Goal: Task Accomplishment & Management: Use online tool/utility

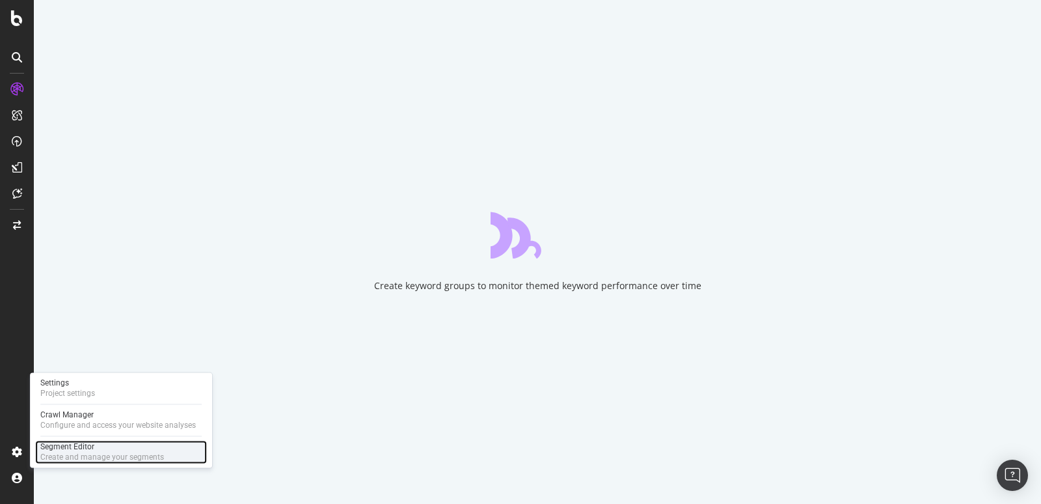
click at [95, 457] on div "Create and manage your segments" at bounding box center [102, 457] width 124 height 10
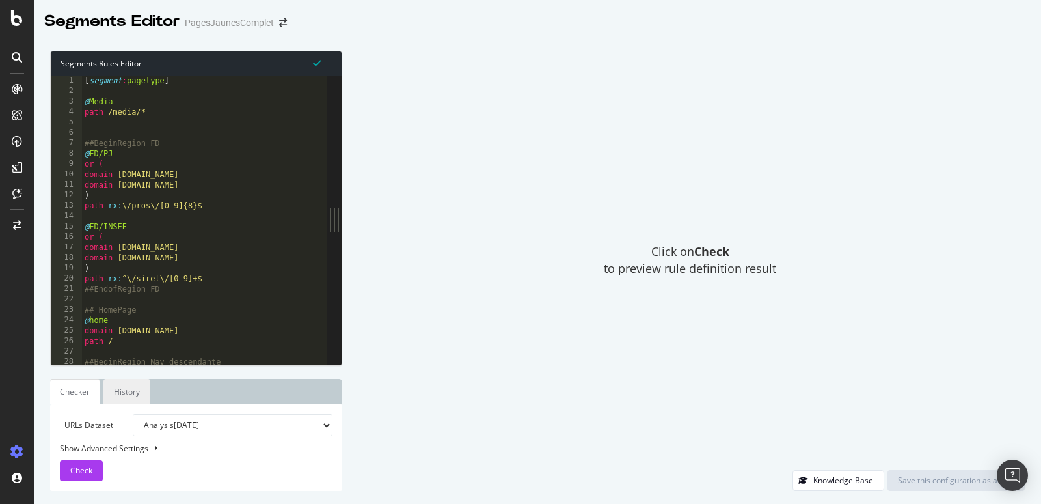
click at [143, 401] on link "History" at bounding box center [126, 391] width 47 height 25
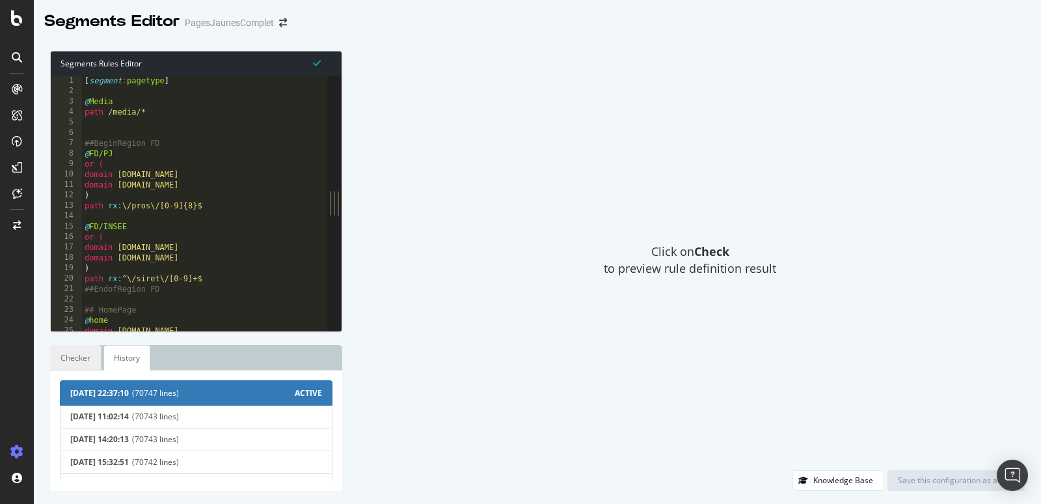
click at [84, 357] on link "Checker" at bounding box center [75, 357] width 51 height 25
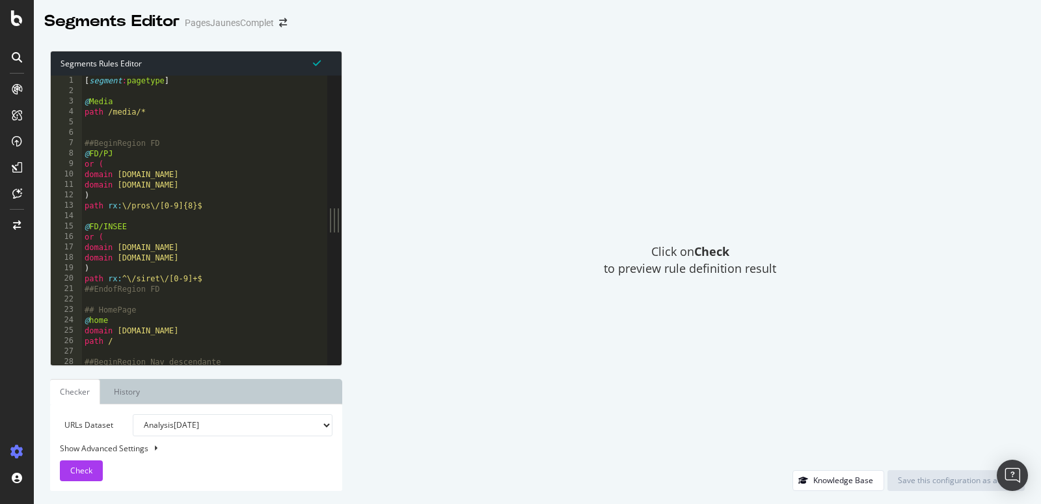
click at [247, 184] on div "[ segment : pagetype ] @ Media path /media/* ##BeginRegion FD @ FD/PJ or ( doma…" at bounding box center [307, 231] width 450 height 312
type textarea "path /pros/07979882 )"
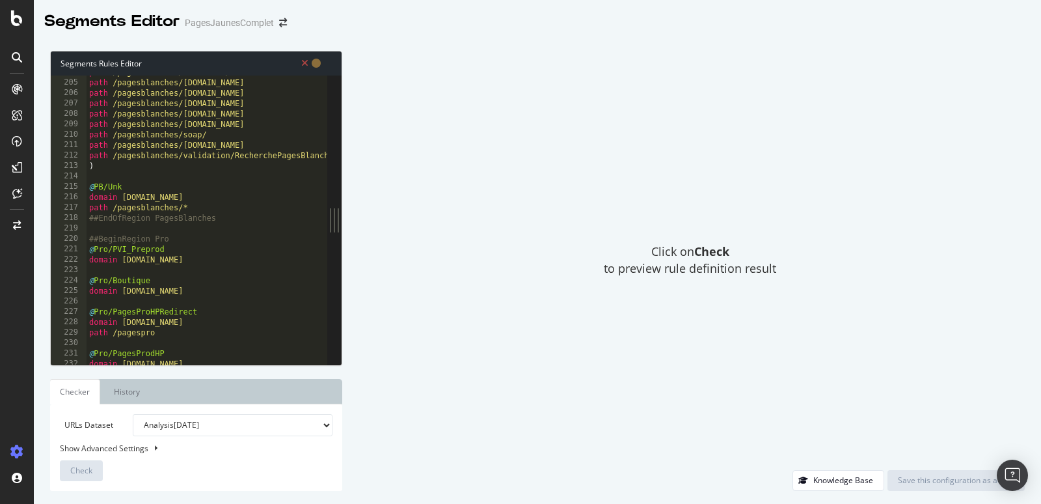
click at [127, 450] on div "Show Advanced Settings" at bounding box center [186, 447] width 273 height 11
select select "5000"
select select "100"
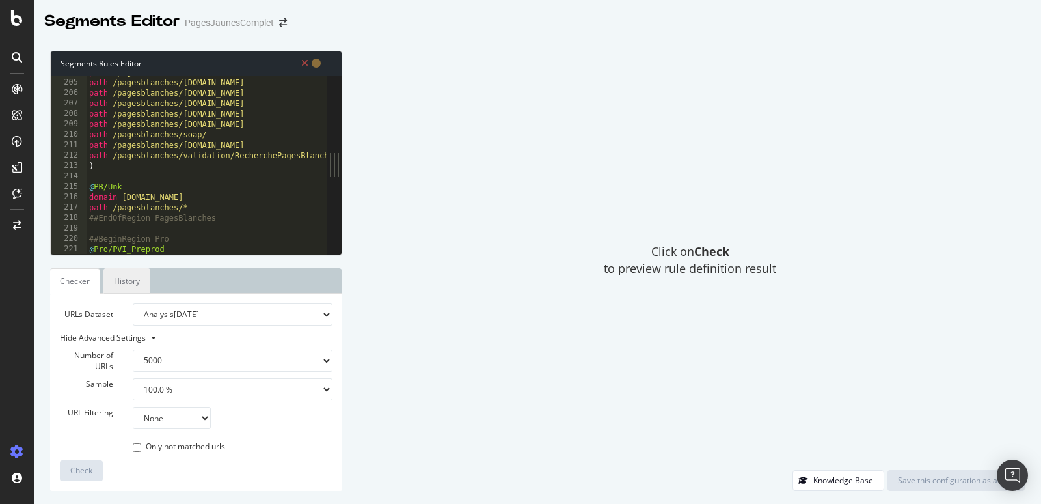
click at [120, 290] on link "History" at bounding box center [126, 280] width 47 height 25
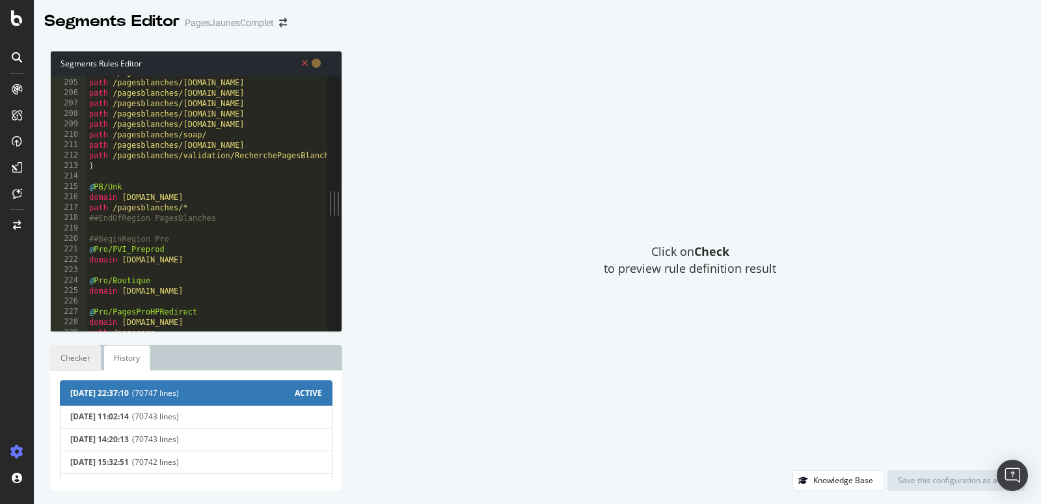
click at [88, 370] on link "Checker" at bounding box center [75, 357] width 51 height 25
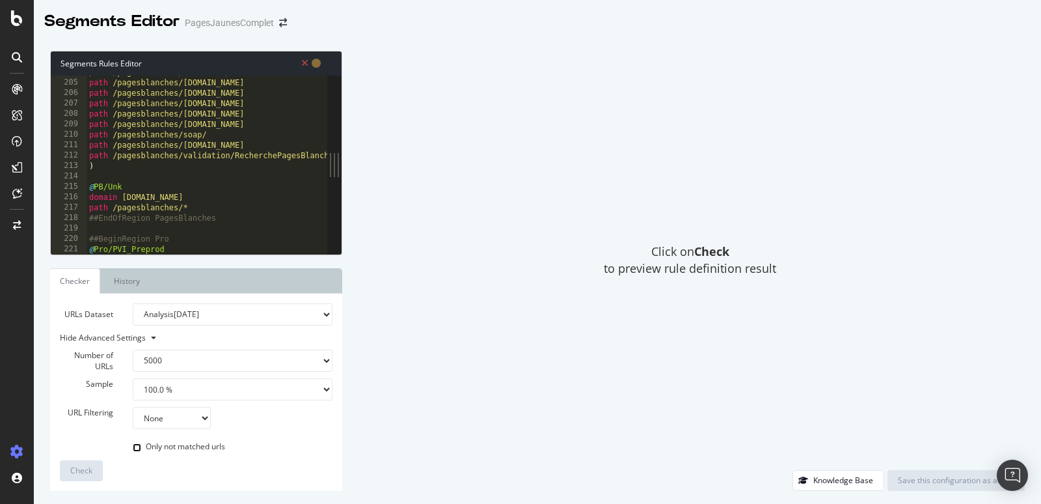
click at [137, 448] on input "Only not matched urls" at bounding box center [137, 447] width 8 height 8
checkbox input "false"
click at [249, 115] on div "path /pagesblanches/recherche/* path /pagesblanches/[DOMAIN_NAME] path /pagesbl…" at bounding box center [312, 167] width 450 height 201
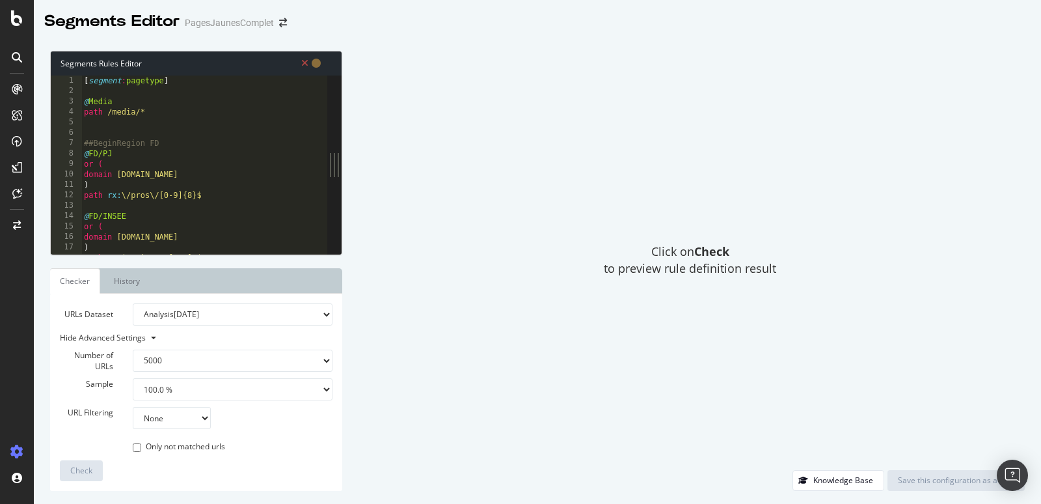
click at [303, 62] on icon at bounding box center [304, 63] width 7 height 9
click at [316, 67] on icon at bounding box center [316, 63] width 9 height 9
click at [323, 65] on div "Segments Rules Editor" at bounding box center [196, 63] width 291 height 24
click at [302, 65] on icon at bounding box center [304, 63] width 7 height 9
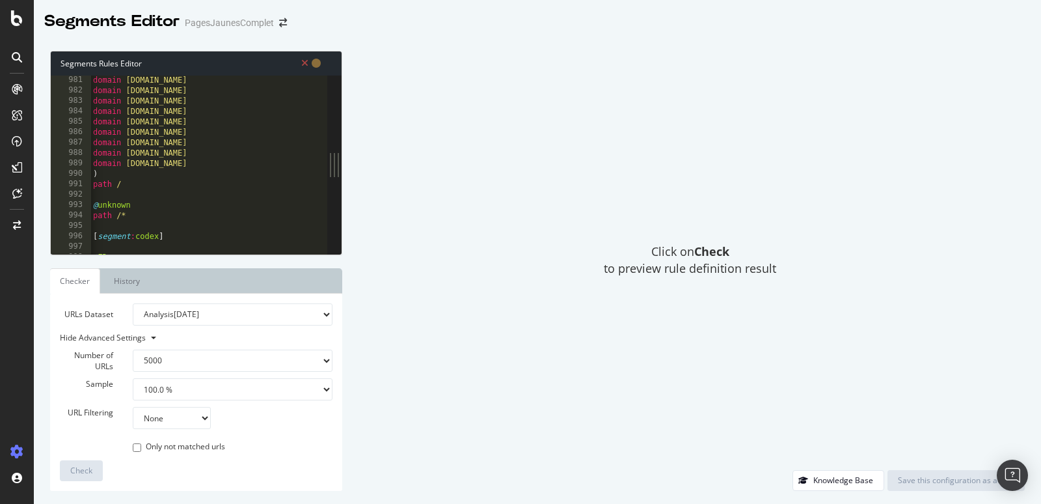
type textarea "path /"
click at [116, 183] on div "domain [DOMAIN_NAME] domain [DOMAIN_NAME] domain [DOMAIN_NAME] domain [DOMAIN_N…" at bounding box center [315, 175] width 450 height 201
drag, startPoint x: 132, startPoint y: 183, endPoint x: 68, endPoint y: 183, distance: 63.8
click at [68, 183] on div "path / 981 982 983 984 985 986 987 988 989 990 991 992 993 994 995 996 997 998 …" at bounding box center [189, 164] width 277 height 178
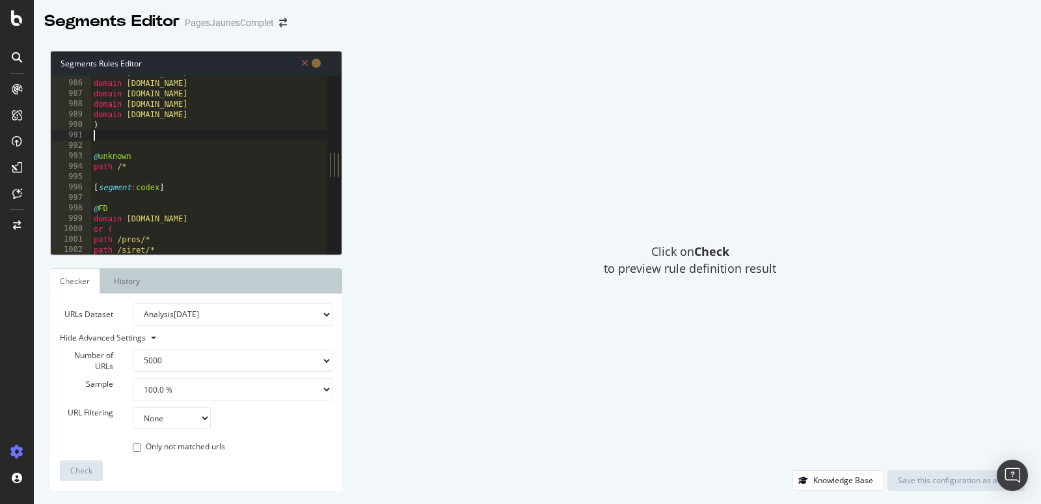
type textarea ")"
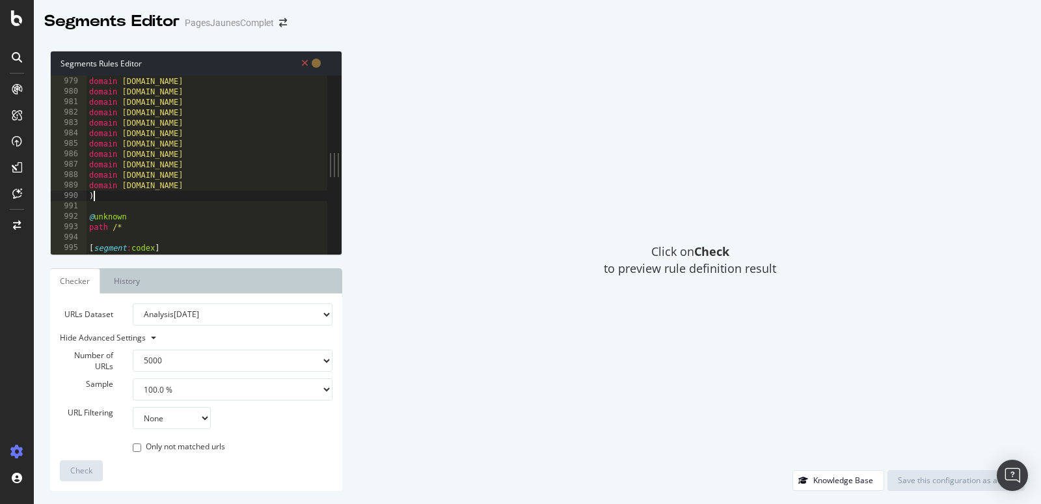
click at [217, 232] on div "domain [DOMAIN_NAME] domain [DOMAIN_NAME] domain [DOMAIN_NAME] domain [DOMAIN_N…" at bounding box center [312, 166] width 450 height 201
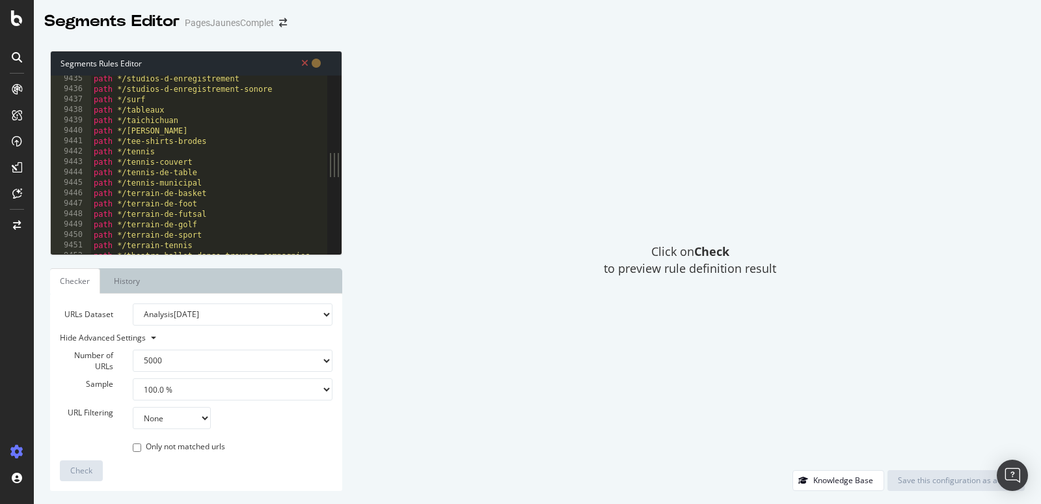
scroll to position [0, 2]
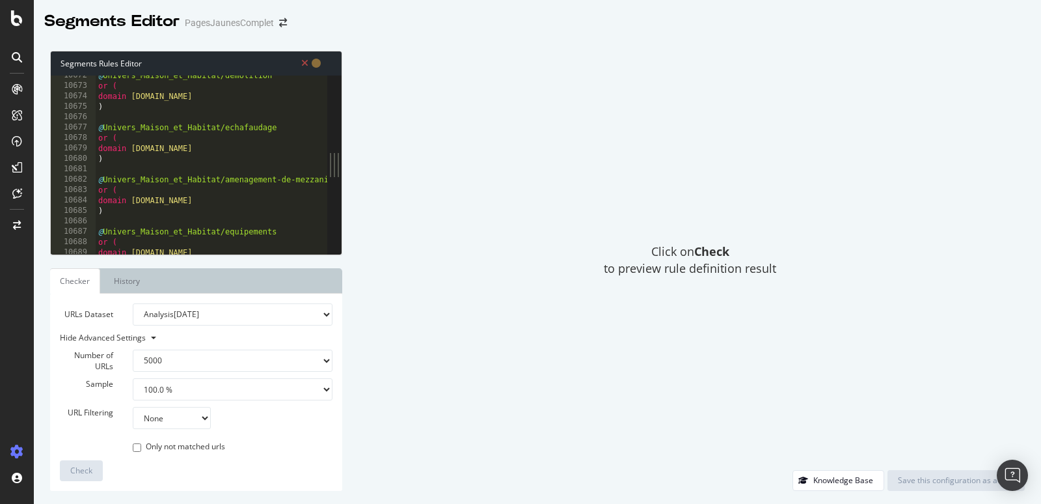
click at [182, 223] on div "@ Univers_Maison_et_Habitat/demolition or ( domain [DOMAIN_NAME] ) @ Univers_Ma…" at bounding box center [321, 170] width 450 height 201
click at [176, 195] on div "@ Univers_Maison_et_Habitat/demolition or ( domain [DOMAIN_NAME] ) @ Univers_Ma…" at bounding box center [321, 170] width 450 height 201
type textarea "or ("
click at [141, 221] on div "@ Univers_Maison_et_Habitat/demolition or ( domain [DOMAIN_NAME] ) @ Univers_Ma…" at bounding box center [321, 170] width 450 height 201
click at [134, 209] on div "@ Univers_Maison_et_Habitat/demolition or ( domain [DOMAIN_NAME] ) @ Univers_Ma…" at bounding box center [321, 170] width 450 height 201
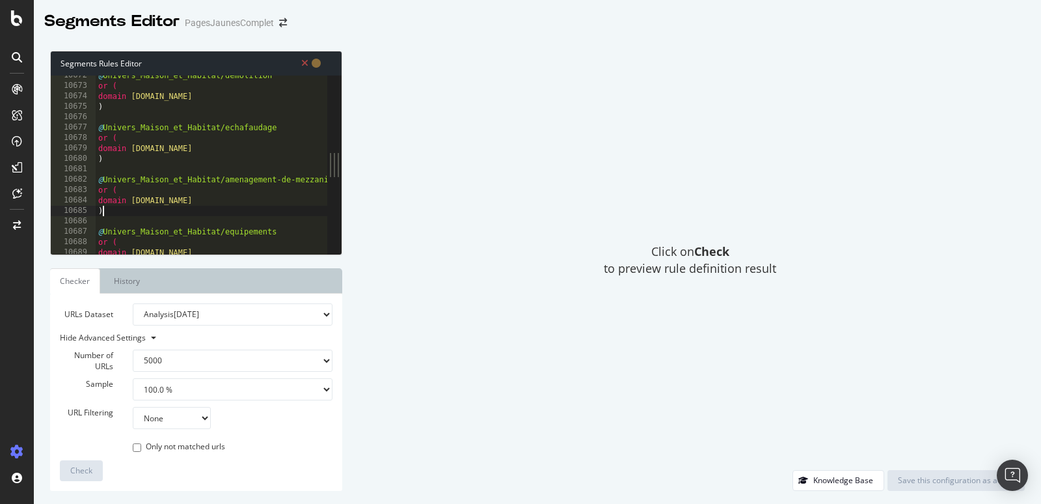
click at [131, 189] on div "@ Univers_Maison_et_Habitat/demolition or ( domain [DOMAIN_NAME] ) @ Univers_Ma…" at bounding box center [321, 170] width 450 height 201
click at [114, 189] on div "@ Univers_Maison_et_Habitat/demolition or ( domain [DOMAIN_NAME] ) @ Univers_Ma…" at bounding box center [321, 170] width 450 height 201
click at [166, 163] on div "@ Univers_Maison_et_Habitat/demolition or ( domain [DOMAIN_NAME] ) @ Univers_Ma…" at bounding box center [321, 170] width 450 height 201
click at [98, 202] on div "@ Univers_Maison_et_Habitat/demolition or ( domain [DOMAIN_NAME] ) @ Univers_Ma…" at bounding box center [321, 170] width 450 height 201
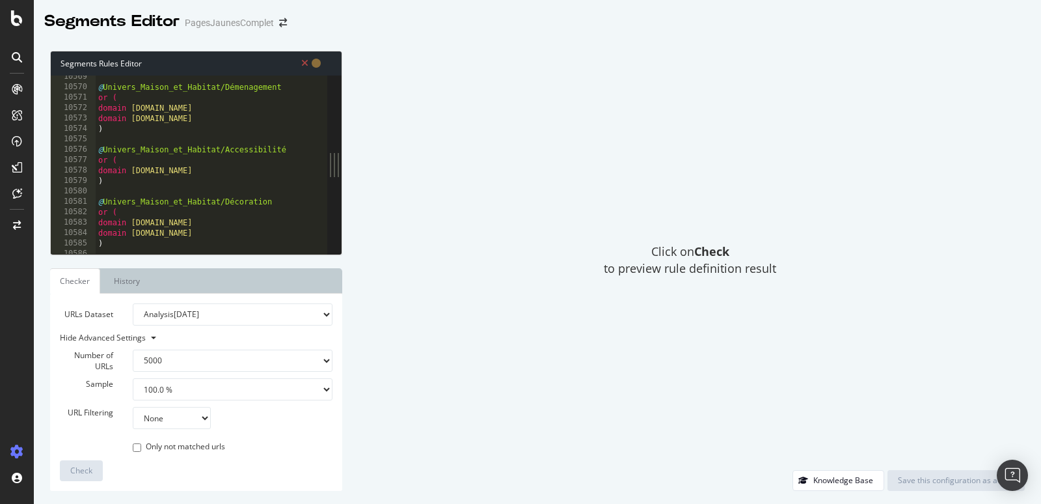
scroll to position [20328, 0]
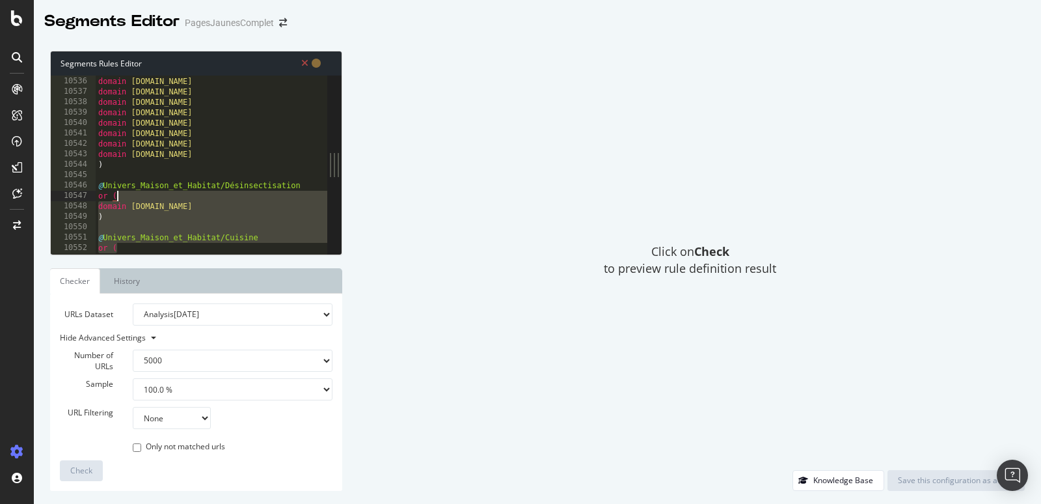
drag, startPoint x: 325, startPoint y: 246, endPoint x: 325, endPoint y: 200, distance: 45.5
click at [325, 200] on div "or ( 10535 10536 10537 10538 10539 10540 10541 10542 10543 10544 10545 10546 10…" at bounding box center [189, 164] width 277 height 178
click at [305, 197] on div "domain [DOMAIN_NAME] domain [DOMAIN_NAME] domain [DOMAIN_NAME] domain [DOMAIN_N…" at bounding box center [321, 166] width 450 height 201
type textarea "or ("
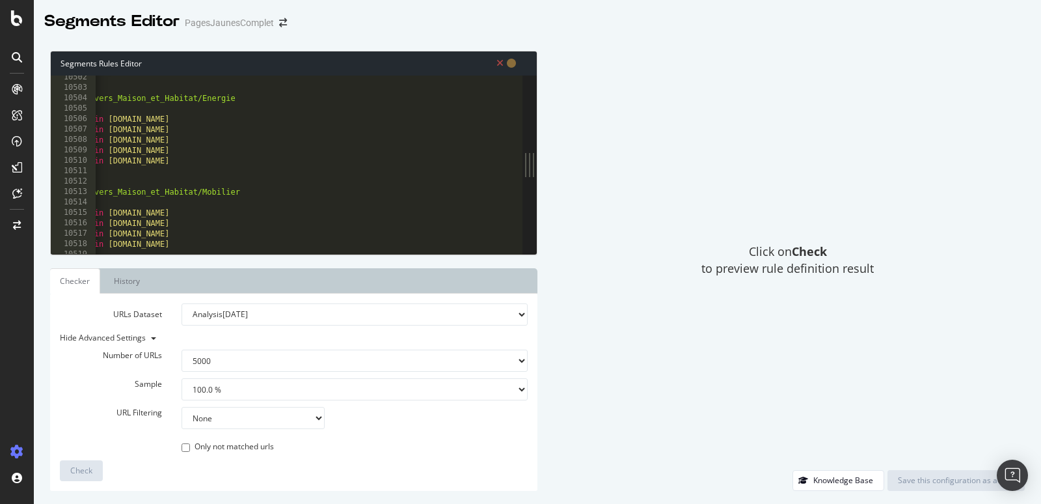
scroll to position [0, 23]
drag, startPoint x: 340, startPoint y: 160, endPoint x: 673, endPoint y: 169, distance: 333.3
click at [673, 169] on div "Segments Rules Editor or ( 10502 10503 10504 10505 10506 10507 10508 10509 1051…" at bounding box center [537, 271] width 1007 height 466
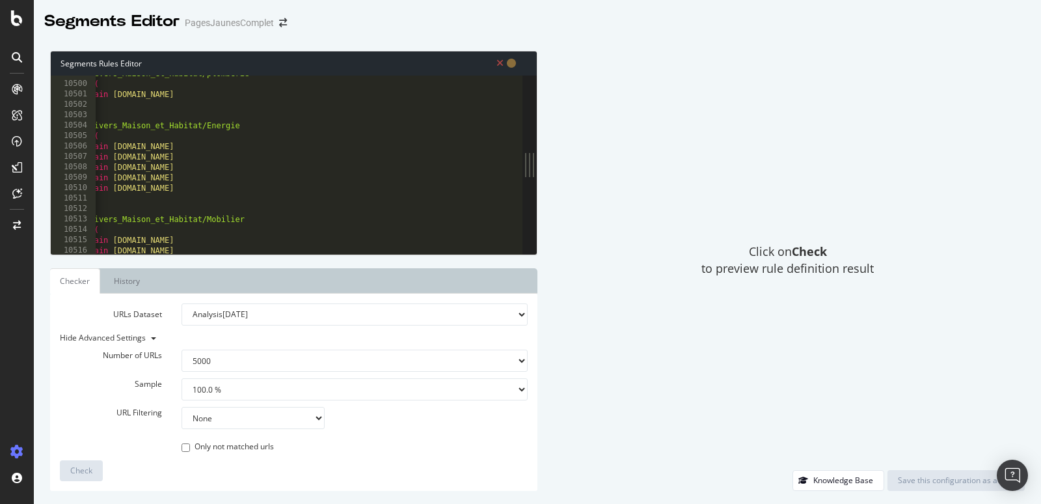
scroll to position [20254, 0]
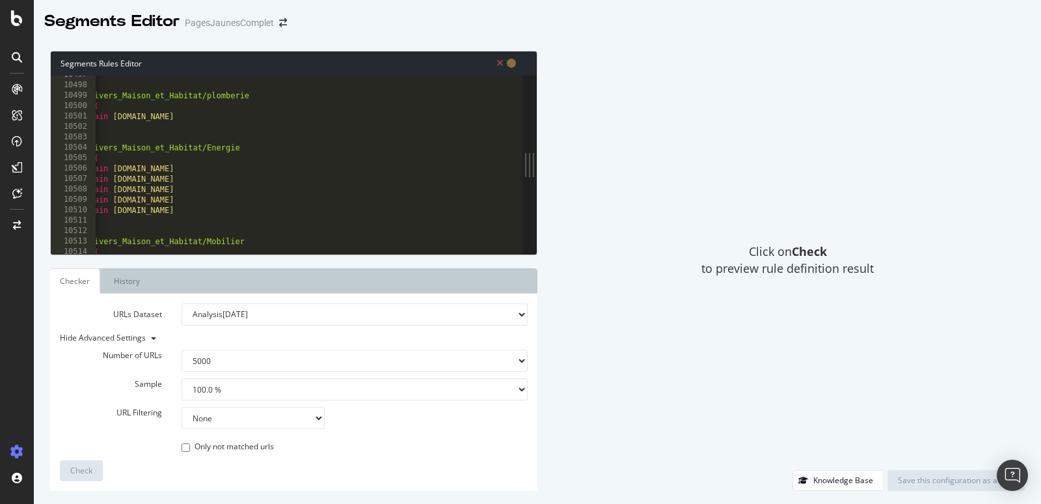
drag, startPoint x: 534, startPoint y: 249, endPoint x: 647, endPoint y: 219, distance: 117.1
click at [647, 219] on div "Segments Rules Editor or ( 10497 10498 10499 10500 10501 10502 10503 10504 1050…" at bounding box center [537, 271] width 1007 height 466
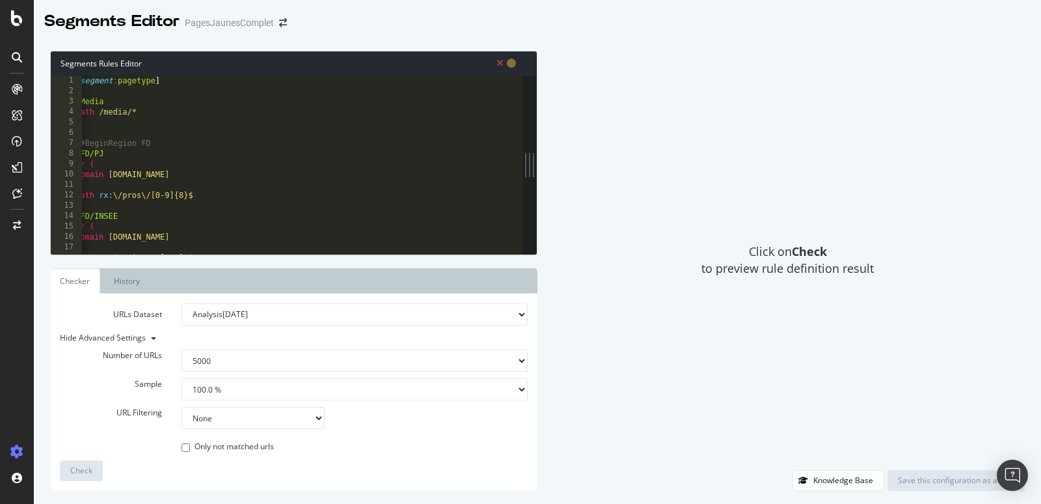
scroll to position [0, 0]
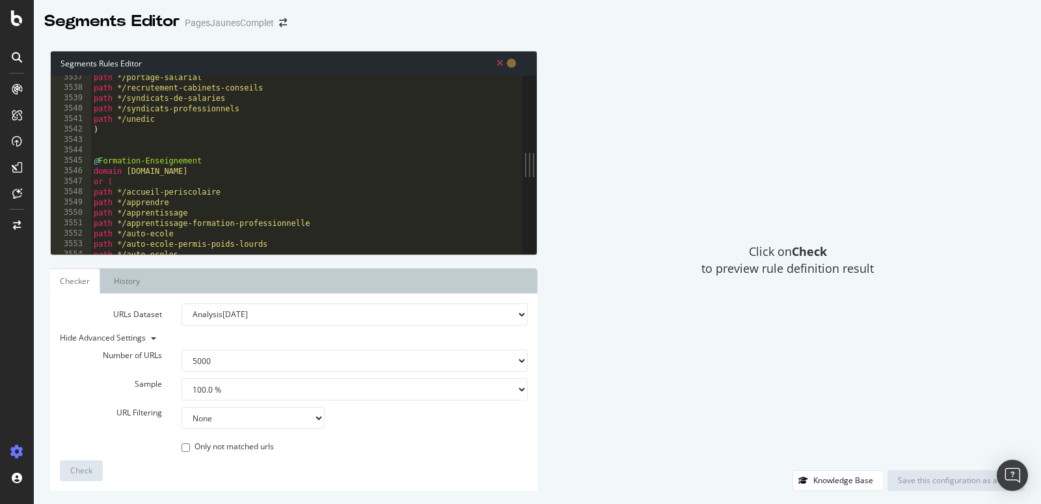
click at [401, 139] on div "path */portage-salarial path */recrutement-cabinets-conseils path */syndicats-d…" at bounding box center [316, 172] width 450 height 201
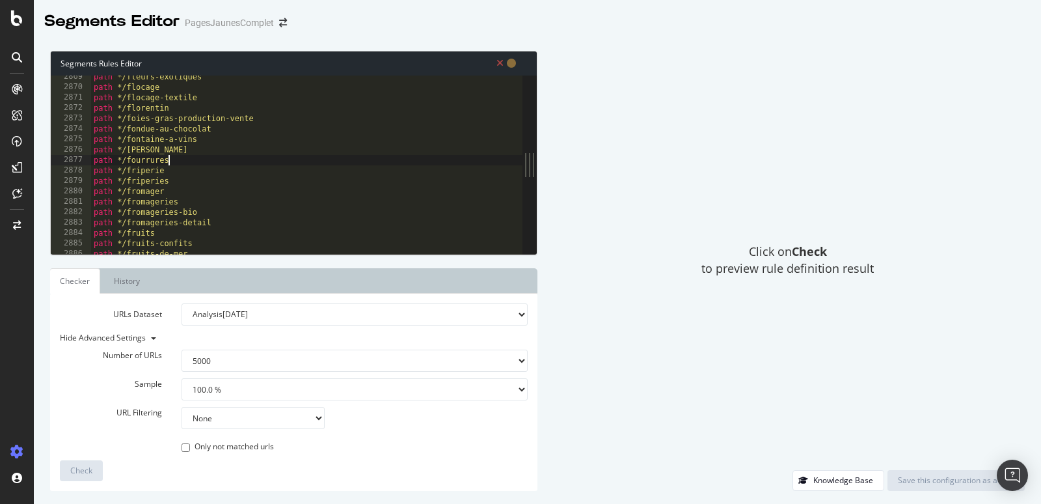
click at [428, 157] on div "path */fleurs-exotiques path */flocage path */flocage-textile path */florentin …" at bounding box center [316, 172] width 450 height 201
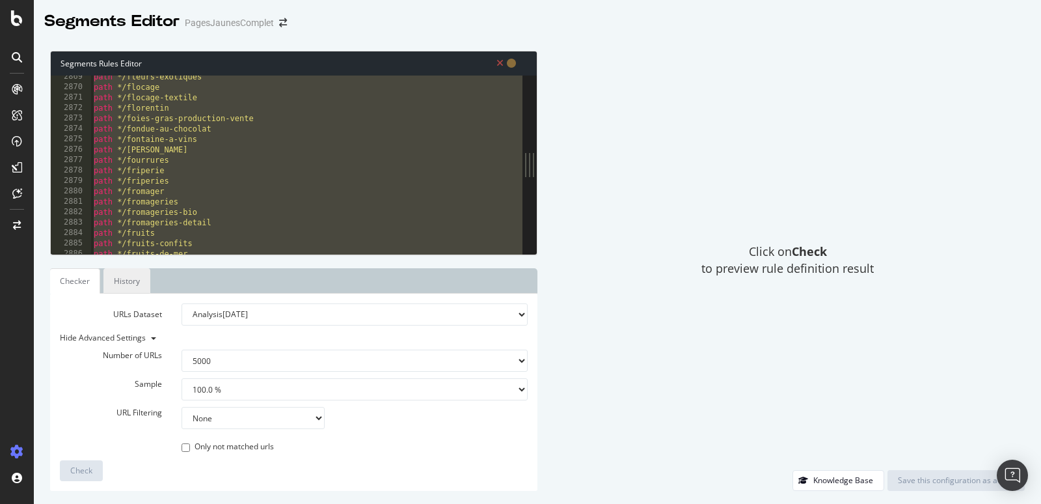
click at [130, 286] on link "History" at bounding box center [126, 280] width 47 height 25
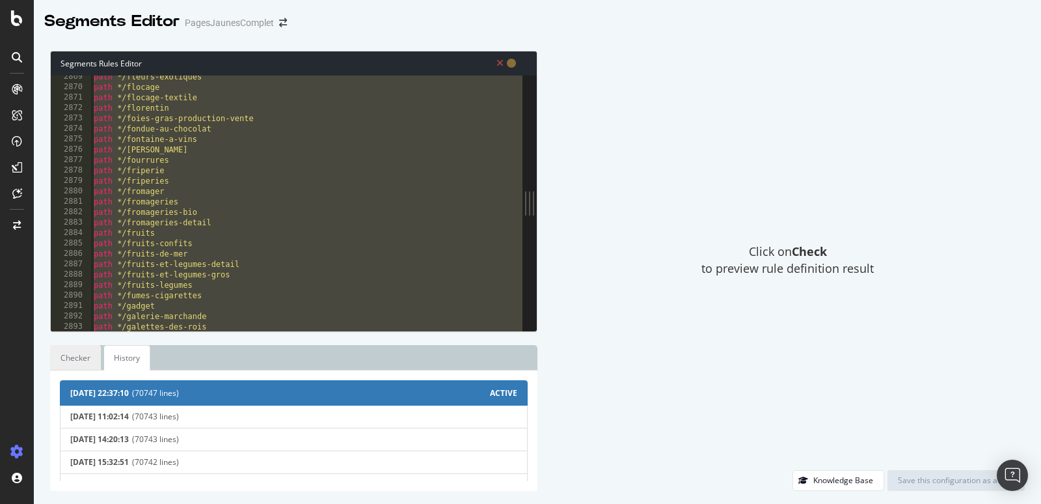
click at [83, 359] on link "Checker" at bounding box center [75, 357] width 51 height 25
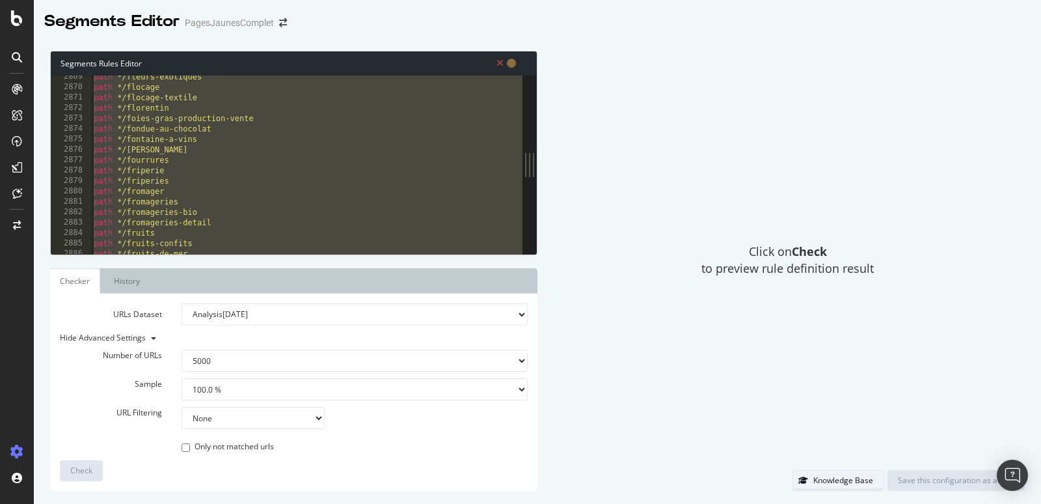
click at [833, 476] on div "Knowledge Base" at bounding box center [843, 479] width 60 height 11
click at [368, 180] on div "path */fleurs-exotiques path */flocage path */flocage-textile path */florentin …" at bounding box center [316, 172] width 450 height 201
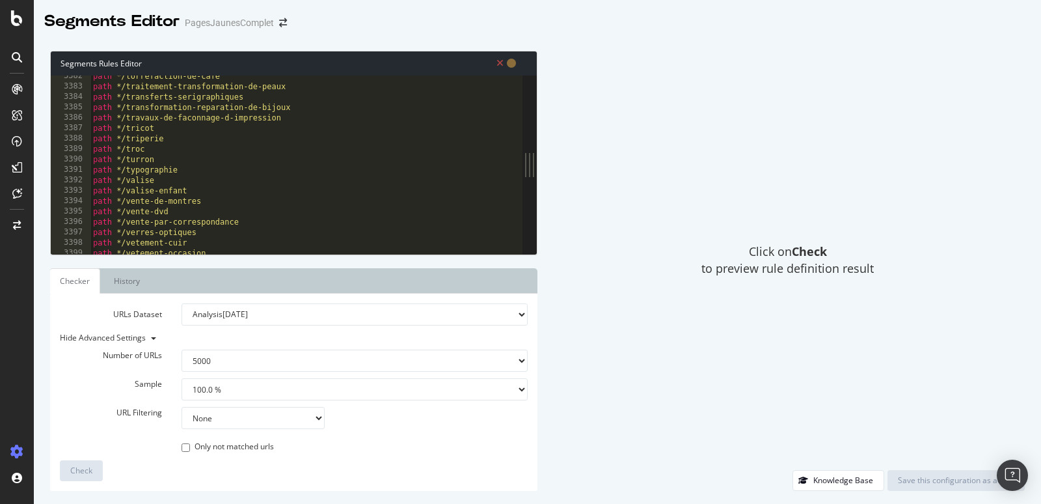
scroll to position [6568, 0]
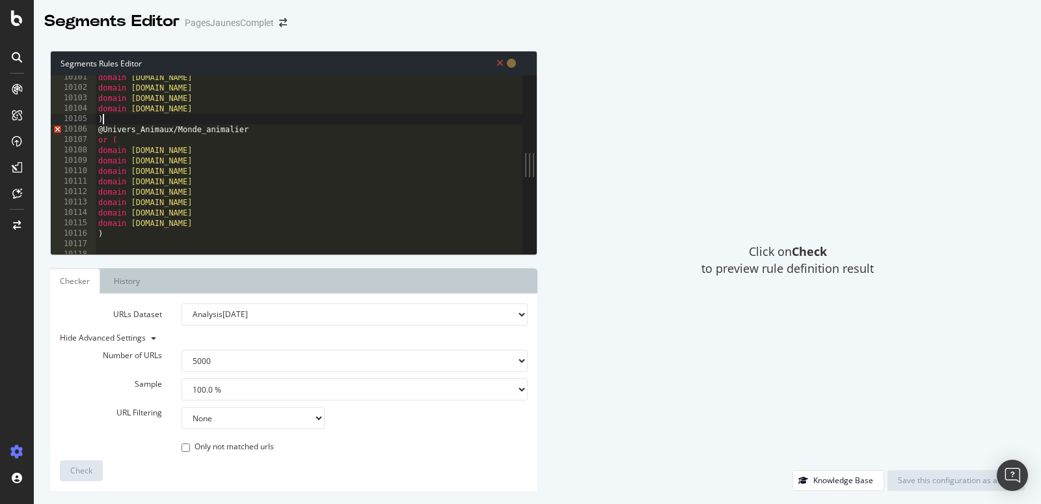
click at [146, 124] on div "domain [DOMAIN_NAME] domain [DOMAIN_NAME] domain [DOMAIN_NAME] domain [DOMAIN_N…" at bounding box center [321, 172] width 450 height 201
type textarea ")"
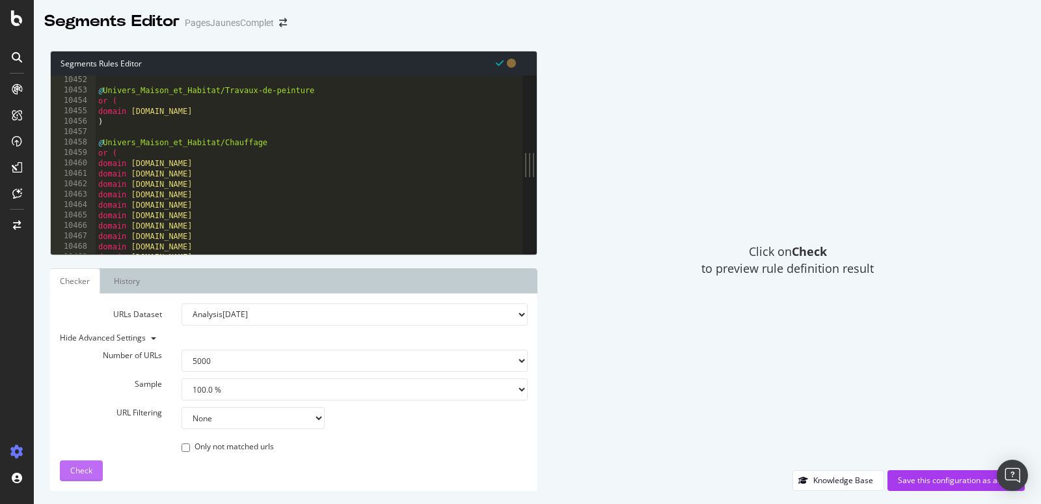
click at [81, 472] on span "Check" at bounding box center [81, 470] width 22 height 11
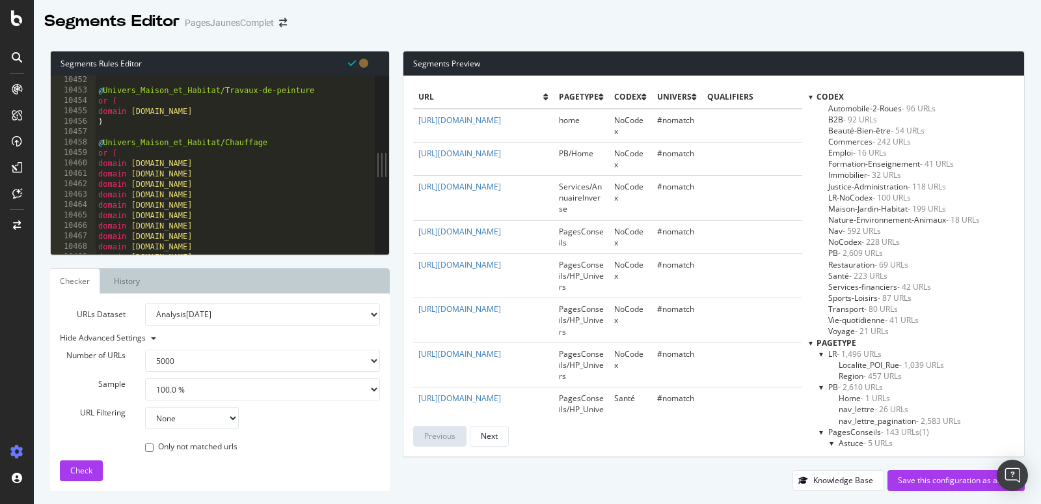
click at [811, 97] on div at bounding box center [811, 96] width 4 height 11
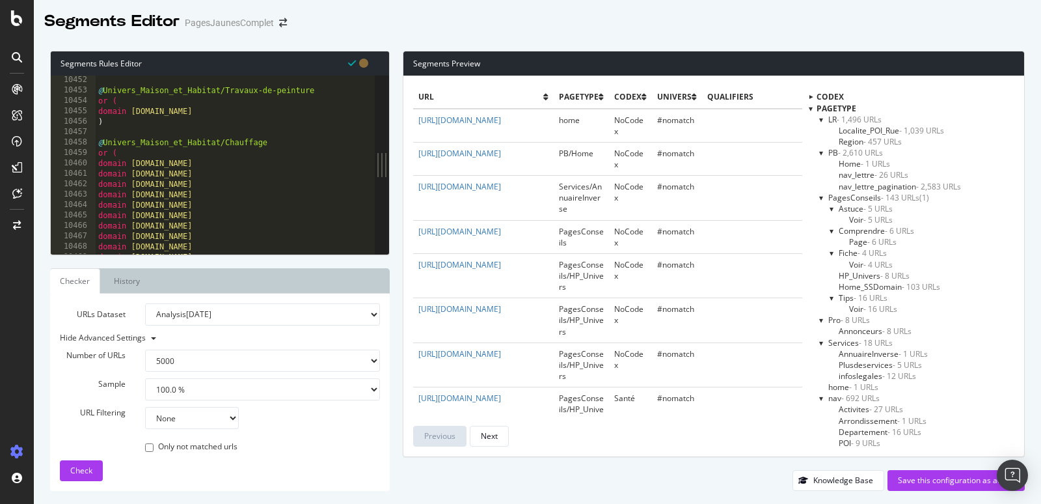
click at [819, 198] on div at bounding box center [821, 197] width 5 height 11
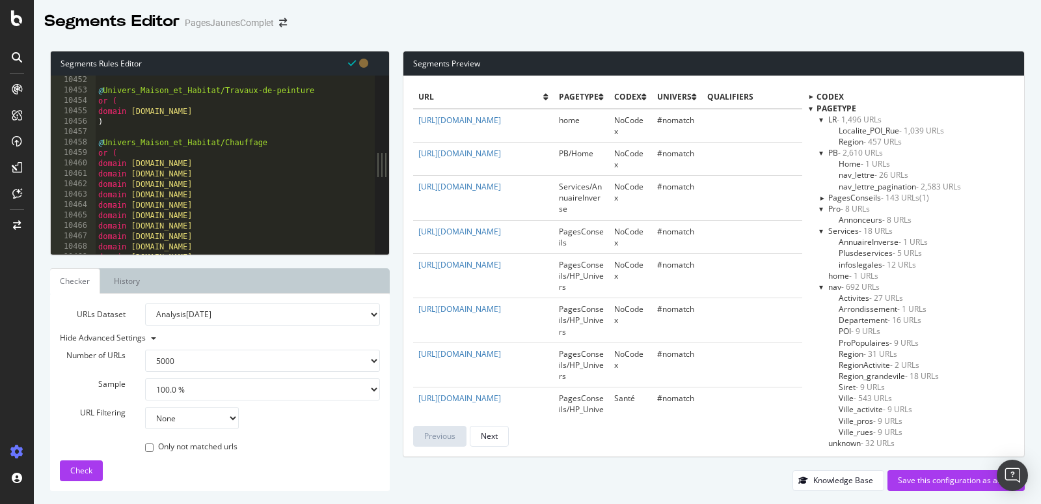
click at [819, 198] on div at bounding box center [821, 197] width 11 height 5
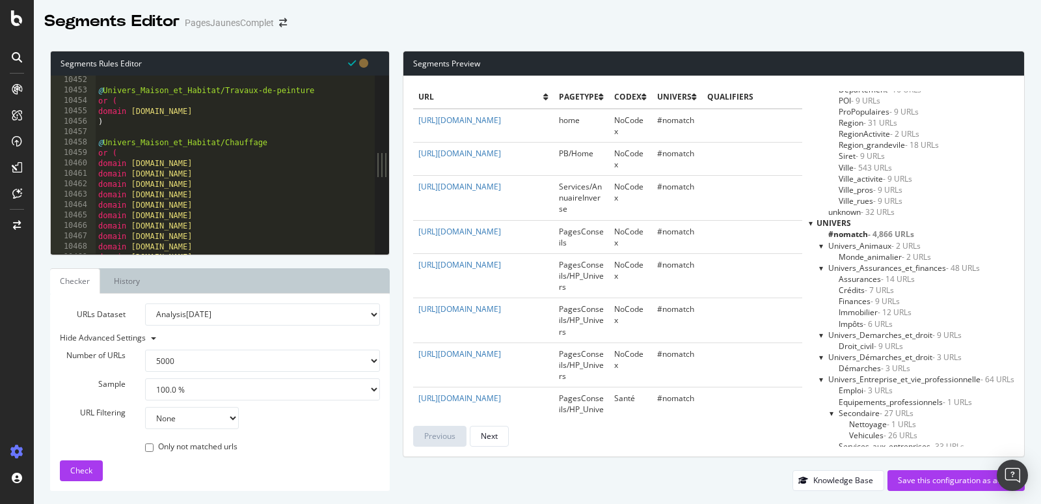
scroll to position [413, 0]
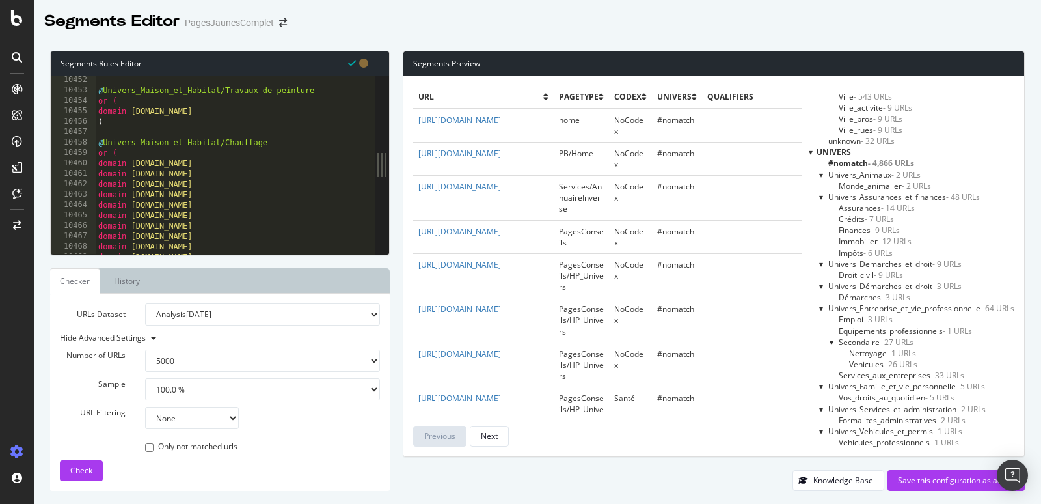
click at [830, 340] on div at bounding box center [832, 341] width 5 height 11
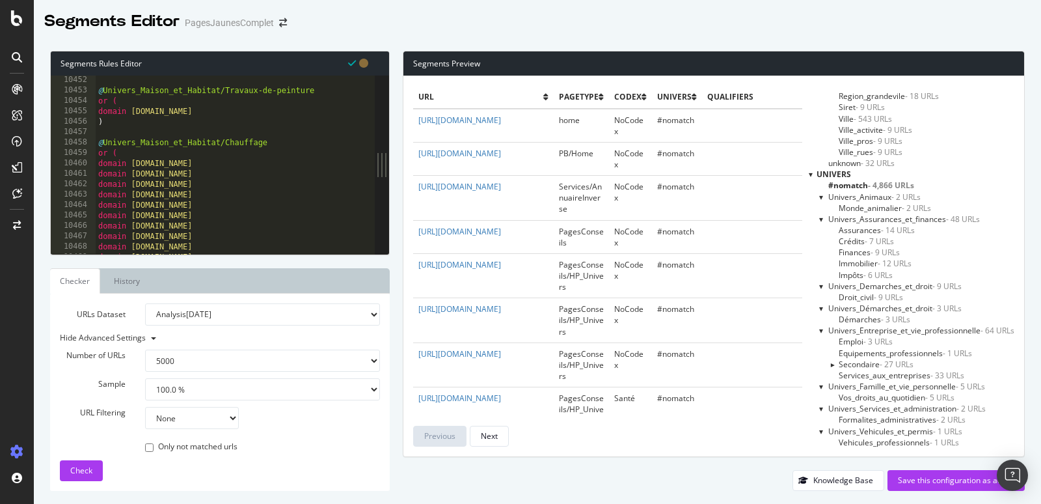
click at [831, 364] on div at bounding box center [831, 363] width 11 height 5
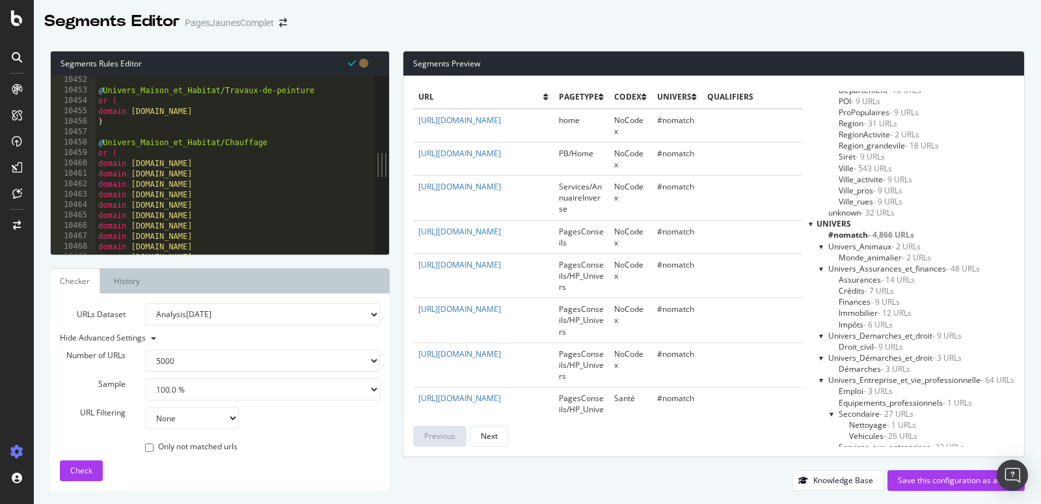
scroll to position [343, 0]
click at [859, 237] on span "#nomatch - 4,866 URLs" at bounding box center [871, 233] width 86 height 11
click at [863, 231] on span "#nomatch - 4,866 URLs" at bounding box center [871, 233] width 86 height 11
click at [887, 232] on span "- 4,866 URLs" at bounding box center [891, 233] width 46 height 11
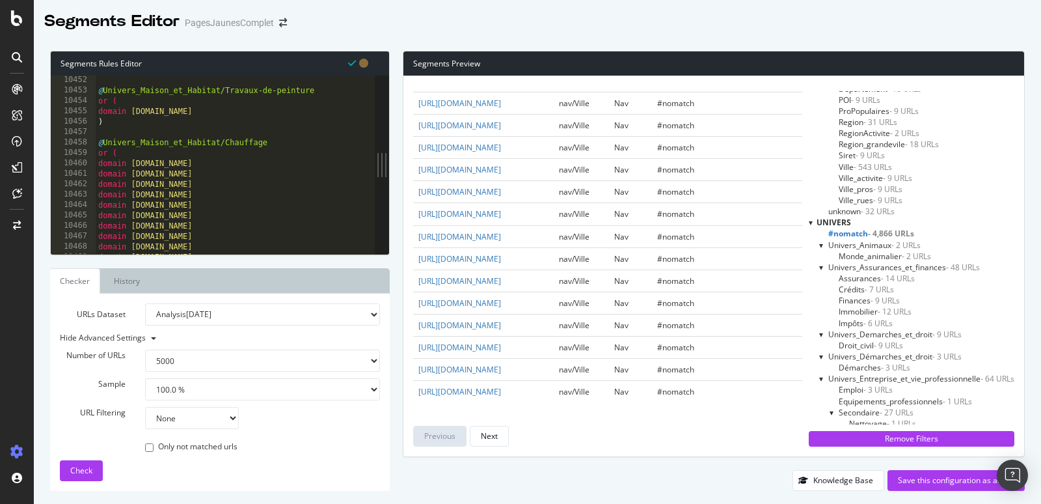
scroll to position [3134, 0]
click at [230, 183] on div "@ Univers_Maison_et_Habitat/Travaux-de-peinture or ( domain [DOMAIN_NAME] ) @ U…" at bounding box center [321, 175] width 450 height 201
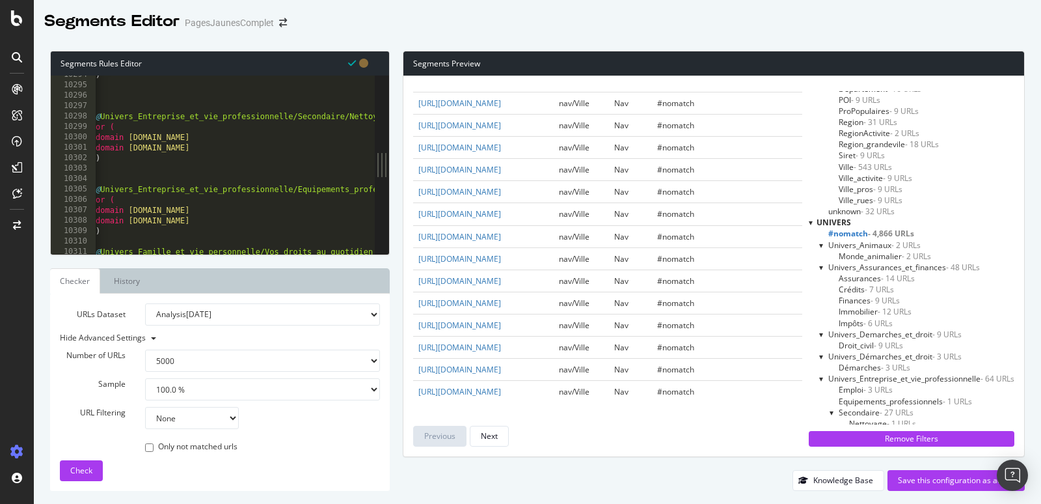
scroll to position [19855, 0]
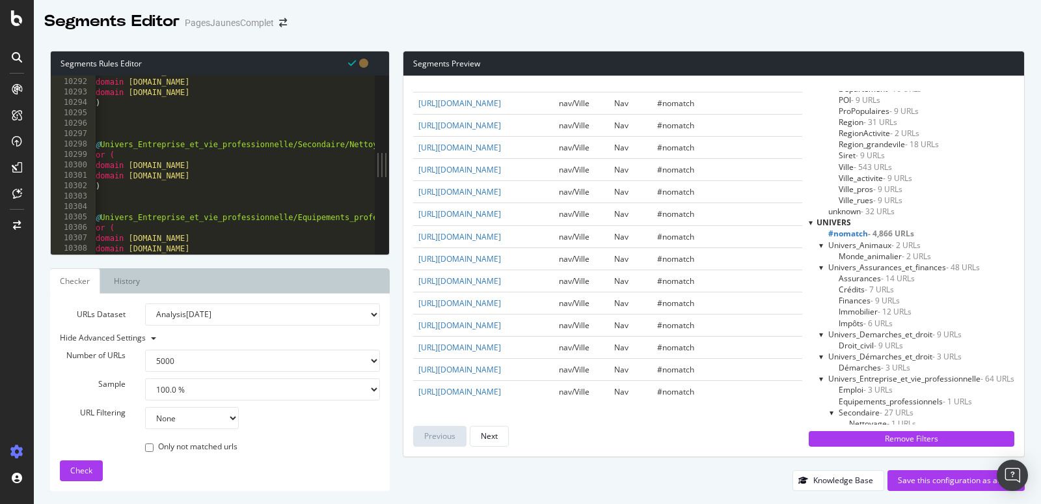
click at [281, 169] on div "domain [DOMAIN_NAME] domain [DOMAIN_NAME] domain [DOMAIN_NAME] ) @ Univers_Entr…" at bounding box center [318, 166] width 450 height 201
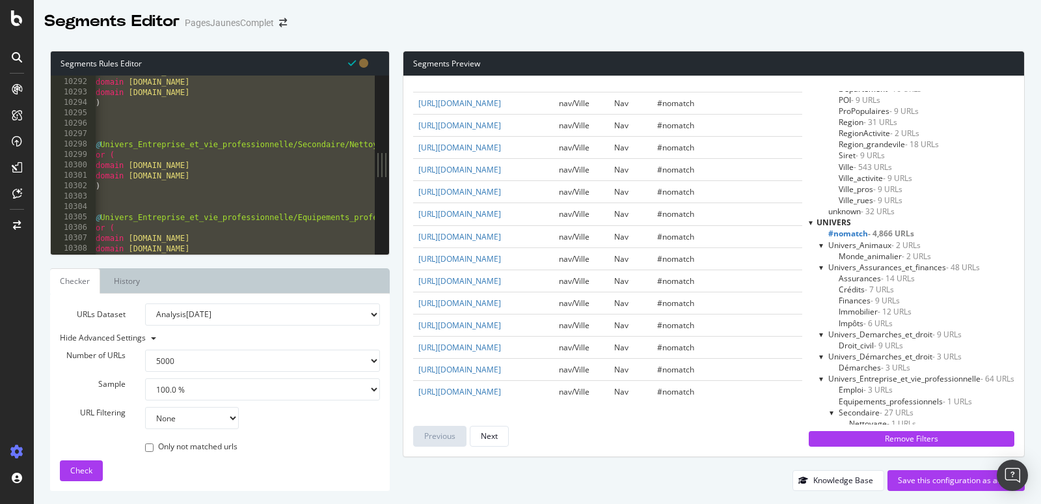
click at [254, 214] on div "domain [DOMAIN_NAME] domain [DOMAIN_NAME] domain [DOMAIN_NAME] ) @ Univers_Entr…" at bounding box center [318, 166] width 450 height 201
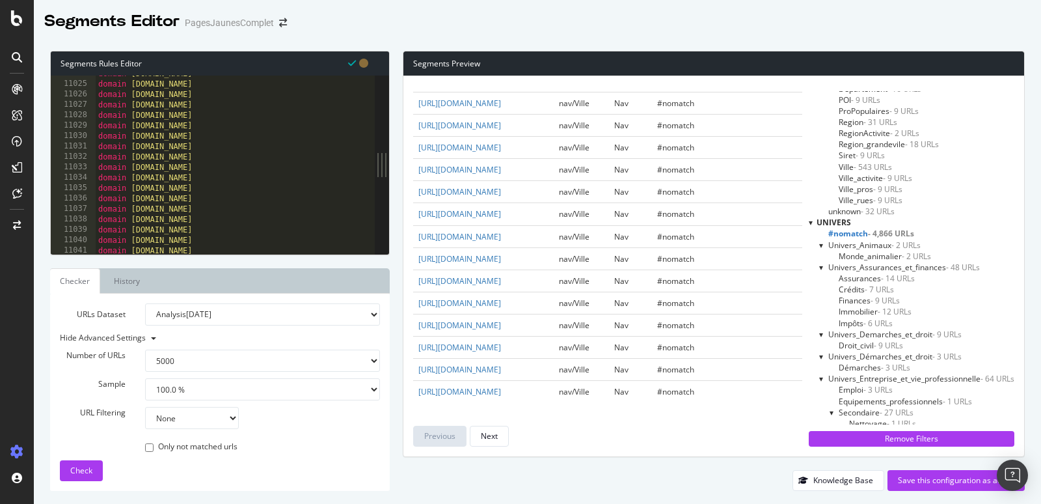
scroll to position [0, 0]
click at [291, 134] on div "domain [DOMAIN_NAME] domain [DOMAIN_NAME] domain [DOMAIN_NAME] domain [DOMAIN_N…" at bounding box center [321, 168] width 450 height 201
type textarea "@Univers_Vehicules_et_permis/Vehicules"
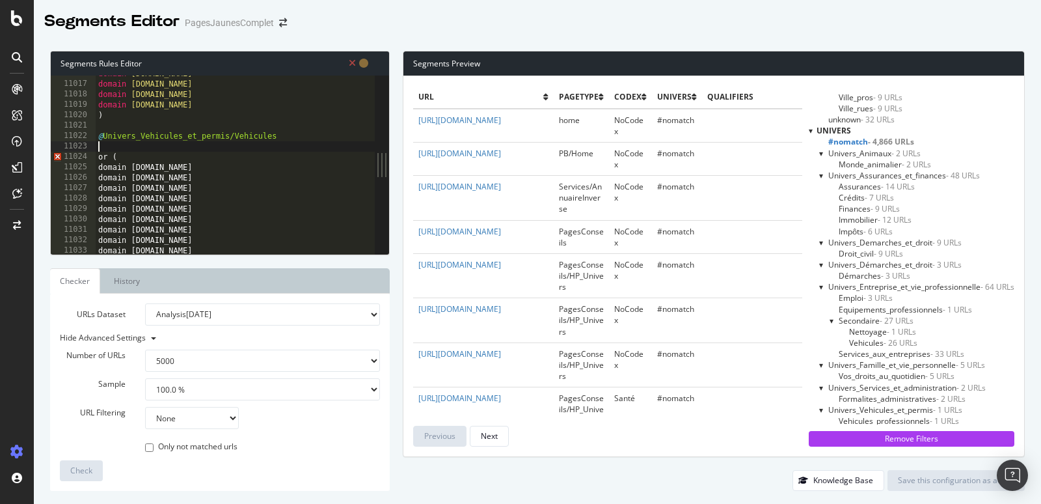
paste textarea "path:/pagesconseils/univers/vehicules-et-permis/vehicules"
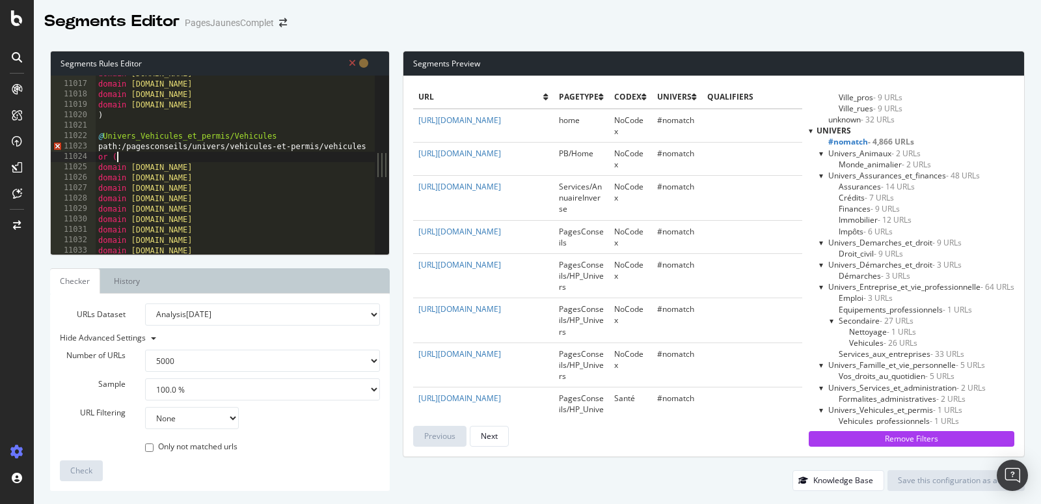
click at [131, 160] on div "domain [DOMAIN_NAME] domain [DOMAIN_NAME] domain [DOMAIN_NAME] domain [DOMAIN_N…" at bounding box center [321, 168] width 450 height 201
click at [118, 146] on div "domain [DOMAIN_NAME] domain [DOMAIN_NAME] domain [DOMAIN_NAME] domain [DOMAIN_N…" at bounding box center [321, 168] width 450 height 201
click at [129, 155] on div "domain [DOMAIN_NAME] domain [DOMAIN_NAME] domain [DOMAIN_NAME] domain [DOMAIN_N…" at bounding box center [321, 168] width 450 height 201
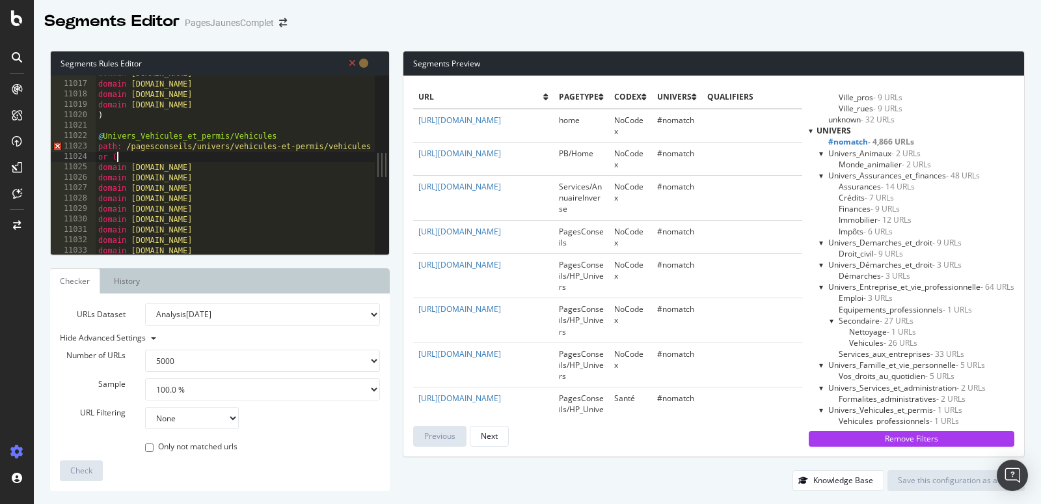
click at [126, 145] on div "domain [DOMAIN_NAME] domain [DOMAIN_NAME] domain [DOMAIN_NAME] domain [DOMAIN_N…" at bounding box center [321, 168] width 450 height 201
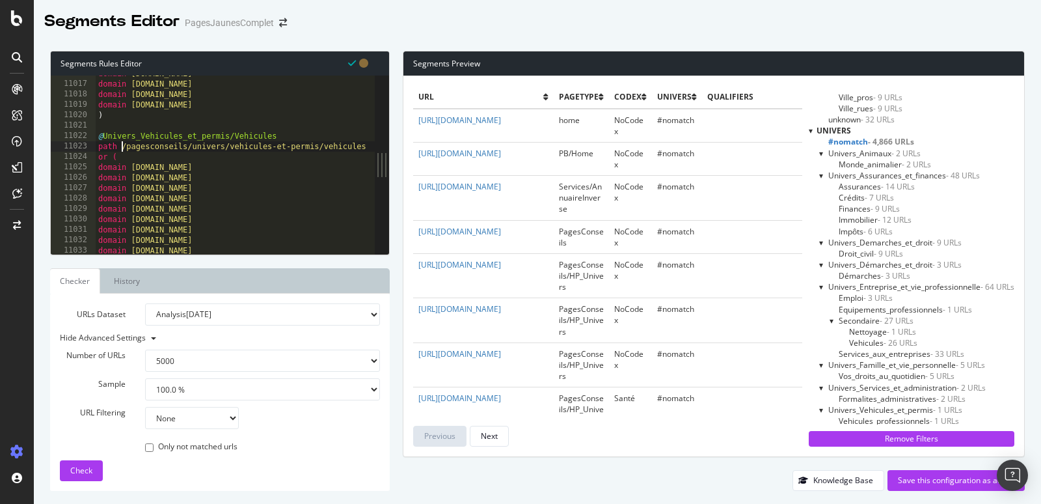
scroll to position [0, 1]
click at [182, 176] on div "domain [DOMAIN_NAME] domain [DOMAIN_NAME] domain [DOMAIN_NAME] domain [DOMAIN_N…" at bounding box center [321, 168] width 450 height 201
drag, startPoint x: 369, startPoint y: 145, endPoint x: 35, endPoint y: 157, distance: 334.0
click at [35, 157] on div "Segments Rules Editor domain [DOMAIN_NAME] 11016 11017 11018 11019 11020 11021 …" at bounding box center [537, 271] width 1007 height 466
click at [123, 146] on div "domain [DOMAIN_NAME] domain [DOMAIN_NAME] domain [DOMAIN_NAME] domain [DOMAIN_N…" at bounding box center [321, 168] width 450 height 201
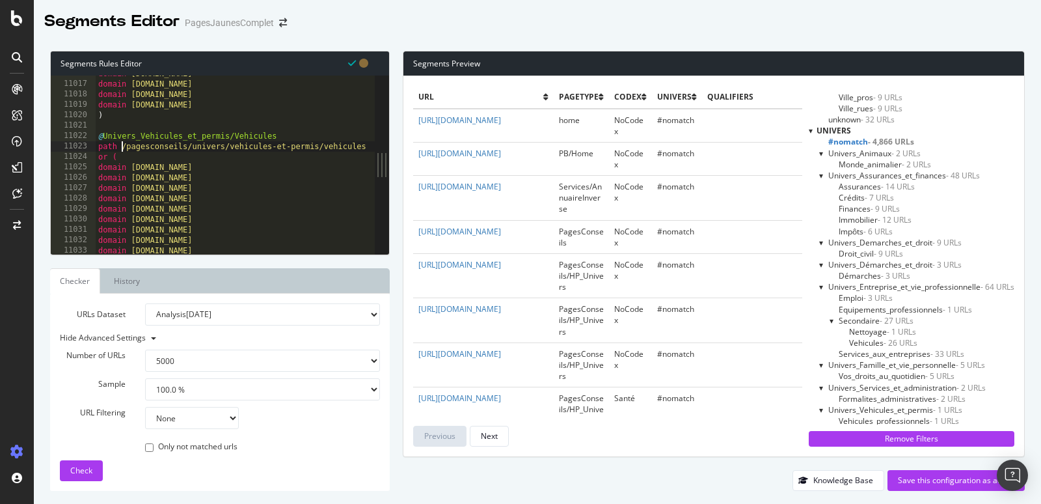
click at [120, 146] on div "domain [DOMAIN_NAME] domain [DOMAIN_NAME] domain [DOMAIN_NAME] domain [DOMAIN_N…" at bounding box center [321, 168] width 450 height 201
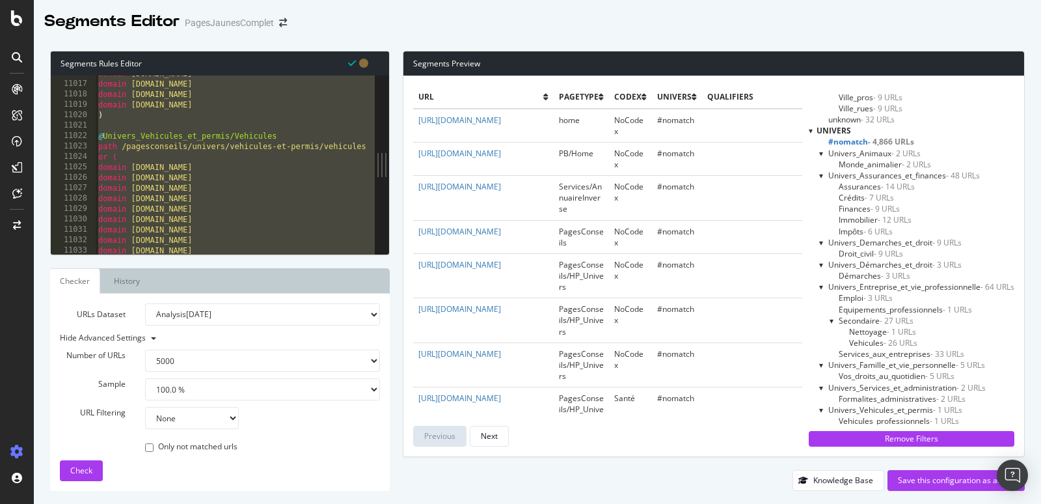
click at [120, 146] on div "domain [DOMAIN_NAME] domain [DOMAIN_NAME] domain [DOMAIN_NAME] domain [DOMAIN_N…" at bounding box center [321, 168] width 450 height 201
type textarea "path /pagesconseils/univers/vehicules-et-permis/vehicules"
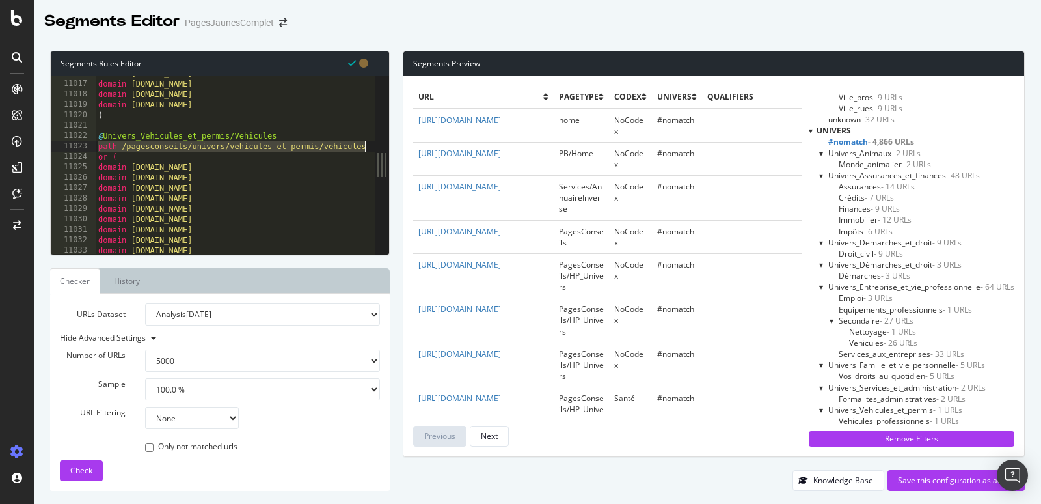
drag, startPoint x: 99, startPoint y: 146, endPoint x: 387, endPoint y: 148, distance: 288.2
click at [387, 148] on div "path /pagesconseils/univers/vehicules-et-permis/vehicules 11016 11017 11018 110…" at bounding box center [220, 164] width 338 height 178
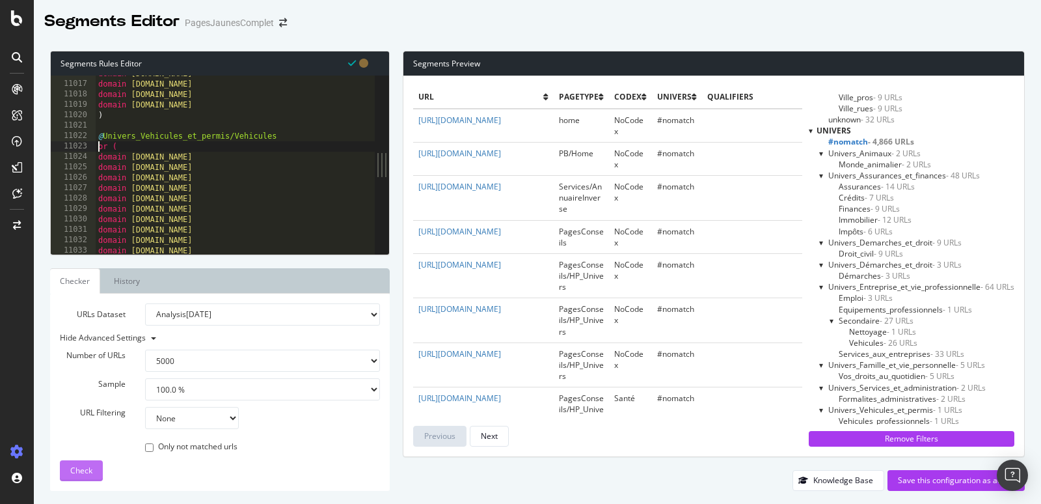
click at [81, 472] on span "Check" at bounding box center [81, 470] width 22 height 11
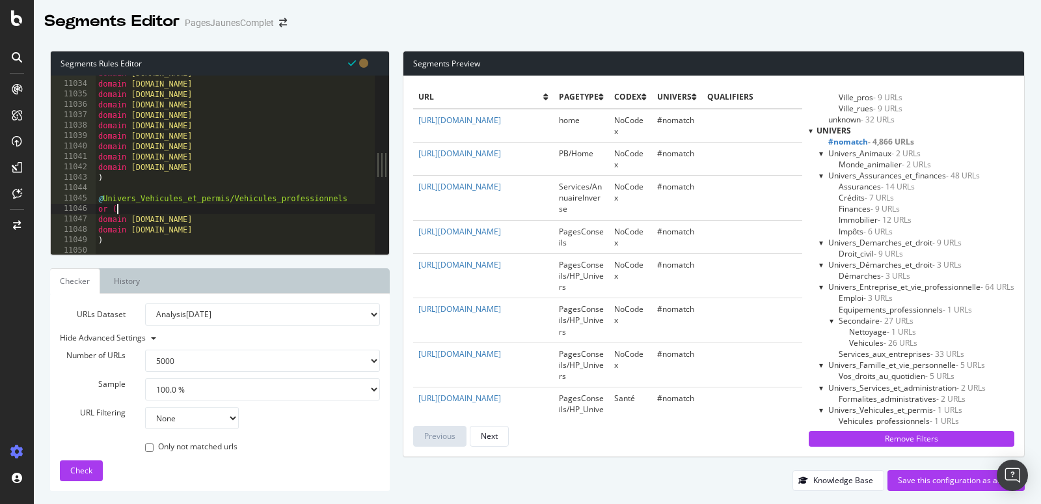
click at [354, 203] on div "domain [DOMAIN_NAME] domain [DOMAIN_NAME] domain [DOMAIN_NAME] domain [DOMAIN_N…" at bounding box center [321, 168] width 450 height 201
type textarea "@Univers_Vehicules_et_permis/Vehicules_professionnels or ("
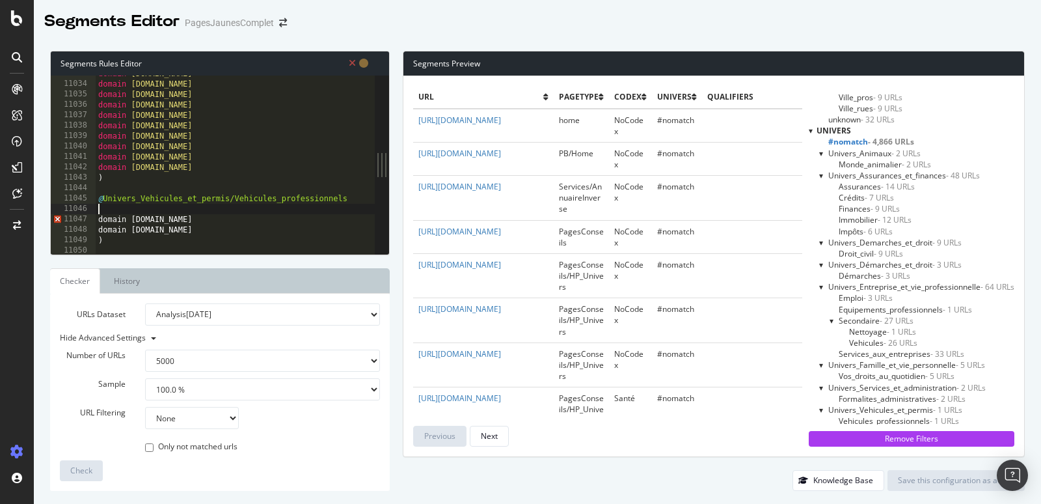
paste textarea "path /pagesconseils/univers/vehicules-et-permis/vehicules"
type textarea "path /pagesconseils/univers/vehicules-et-permis/vehicules"
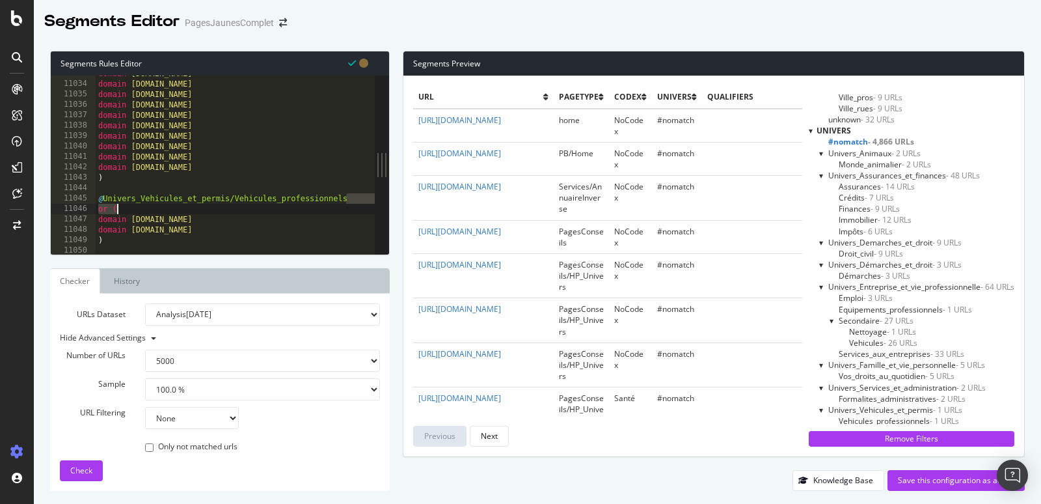
click at [349, 200] on div "domain [DOMAIN_NAME] domain [DOMAIN_NAME] domain [DOMAIN_NAME] domain [DOMAIN_N…" at bounding box center [321, 168] width 450 height 201
type textarea "@Univers_Vehicules_et_permis/Vehicules_professionnels"
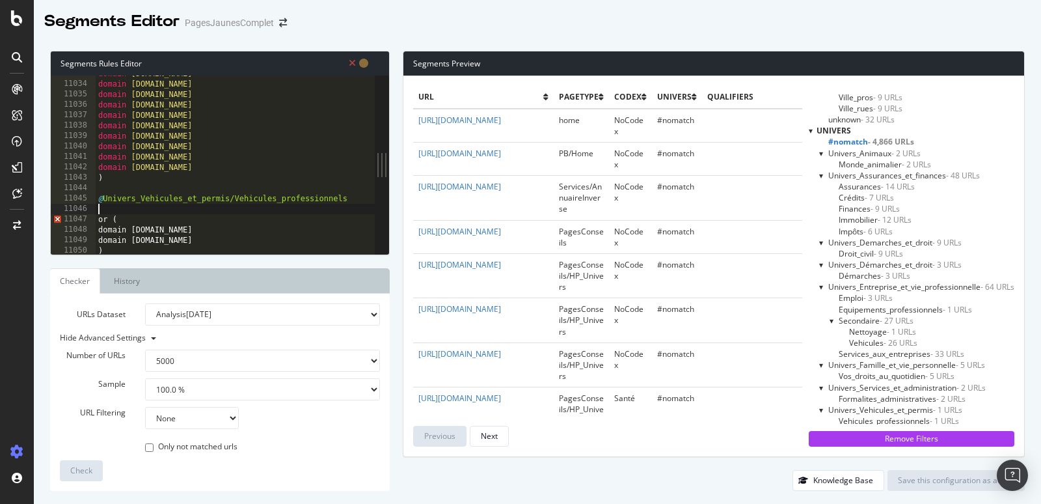
paste textarea "path /pagesconseils/univers/vehicules-et-permis/vehicules"
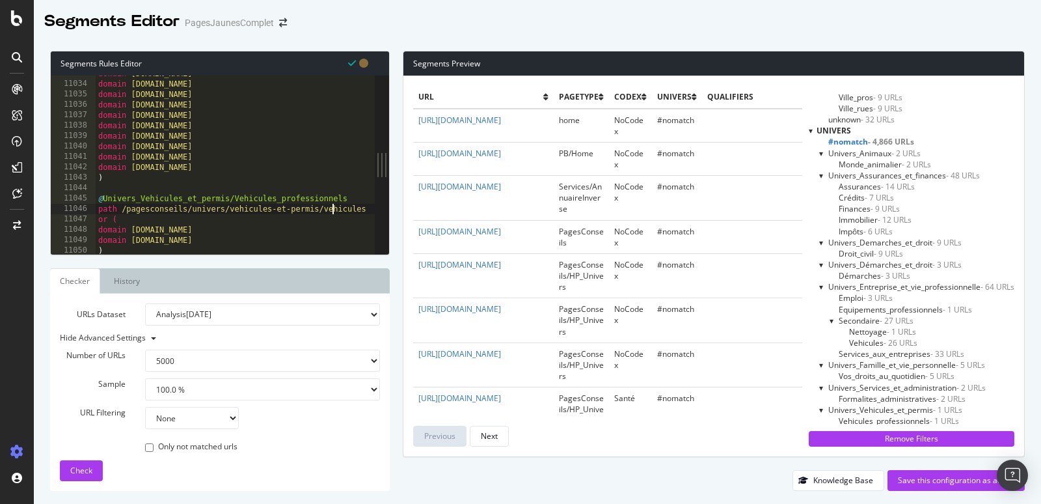
click at [332, 209] on div "domain [DOMAIN_NAME] domain [DOMAIN_NAME] domain [DOMAIN_NAME] domain [DOMAIN_N…" at bounding box center [321, 168] width 450 height 201
paste textarea "-professionnels"
click at [79, 469] on span "Check" at bounding box center [81, 470] width 22 height 11
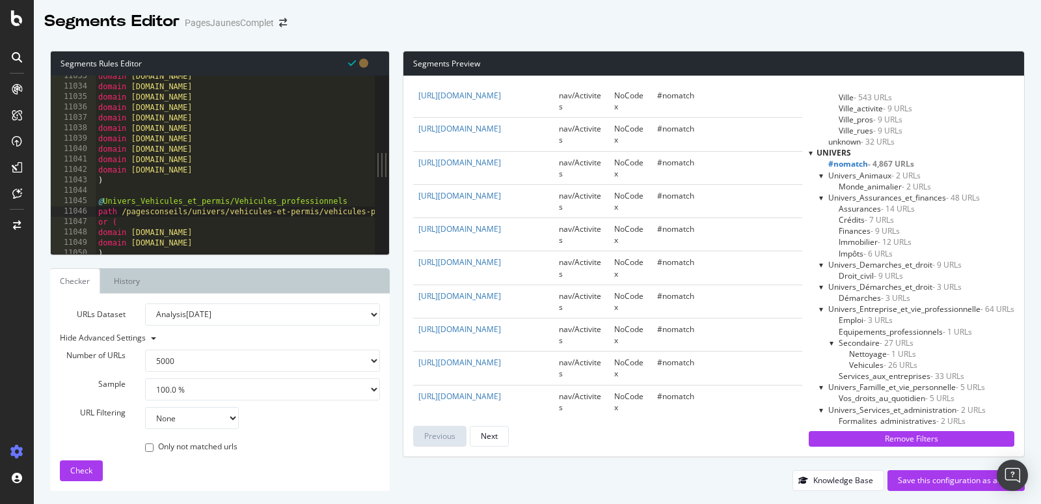
scroll to position [830, 0]
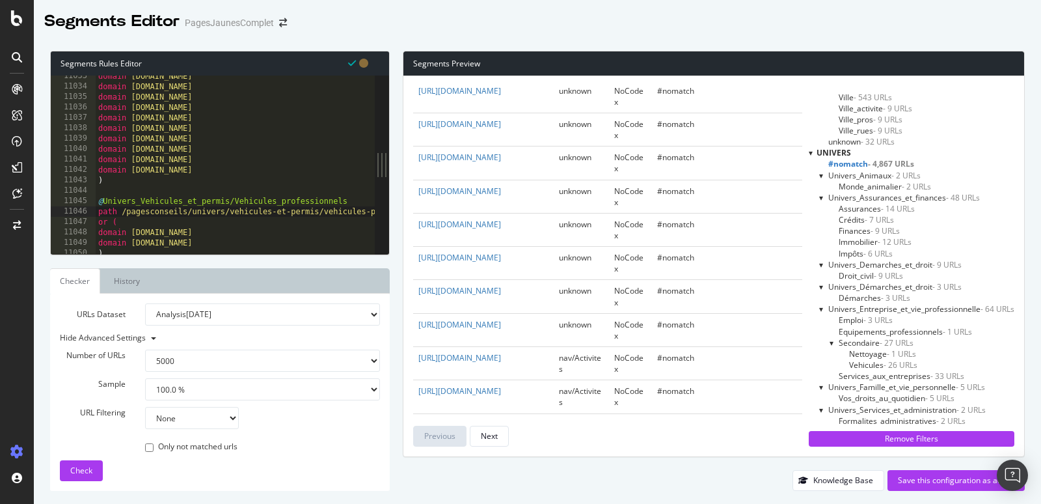
click at [860, 161] on span "#nomatch - 4,867 URLs" at bounding box center [871, 163] width 86 height 11
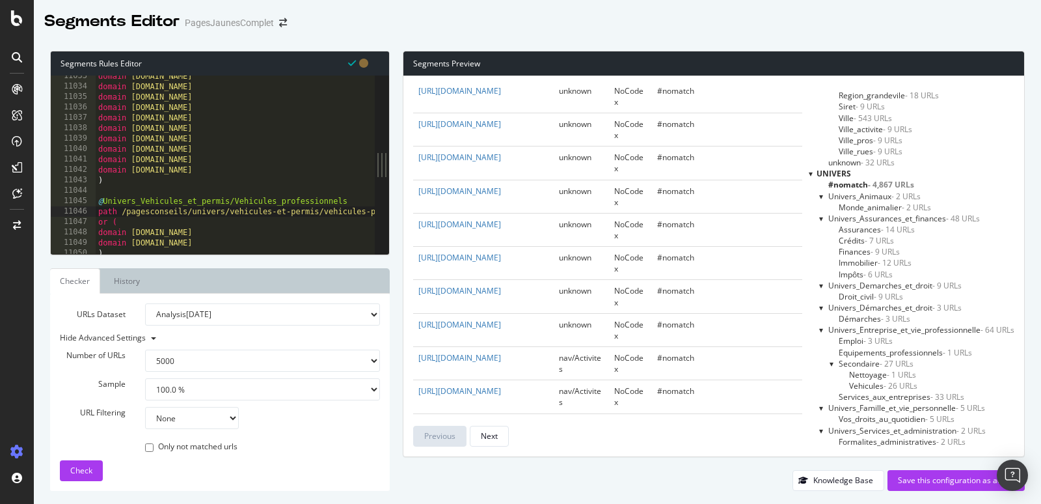
scroll to position [625, 0]
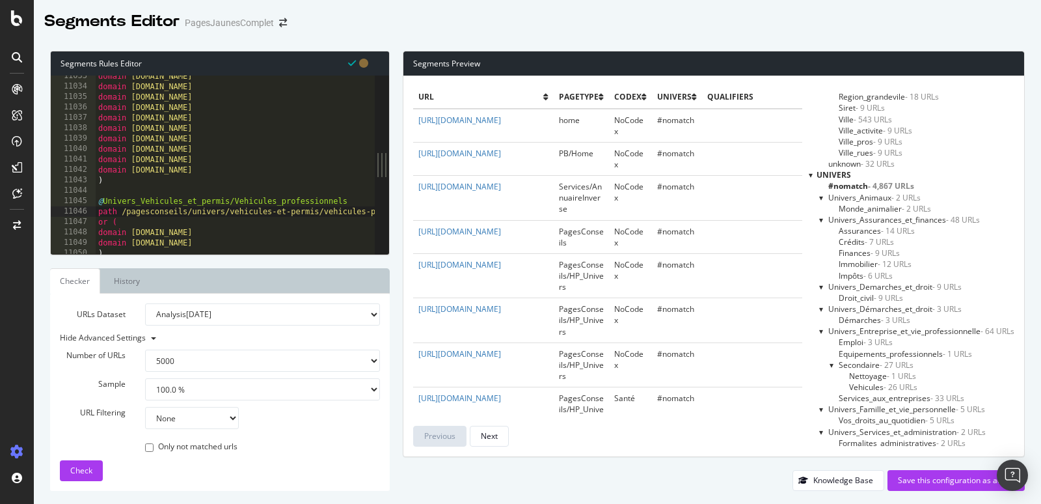
click at [109, 211] on div "domain [DOMAIN_NAME] domain [DOMAIN_NAME] domain [DOMAIN_NAME] domain [DOMAIN_N…" at bounding box center [321, 171] width 450 height 201
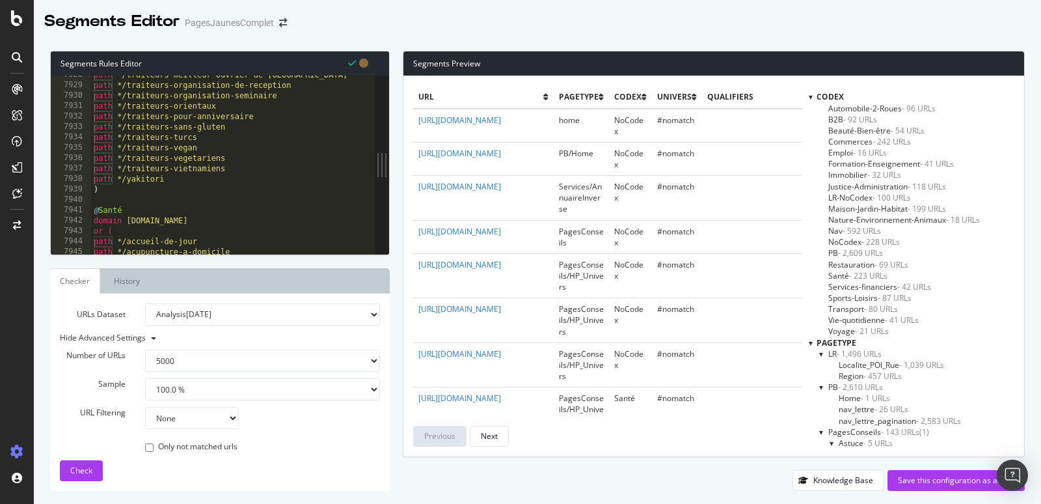
scroll to position [15295, 0]
drag, startPoint x: 94, startPoint y: 218, endPoint x: 211, endPoint y: 214, distance: 117.8
click at [211, 214] on div "path */traiteurs-meilleur-ouvrier-de-france path */traiteurs-organisation-de-re…" at bounding box center [316, 166] width 450 height 201
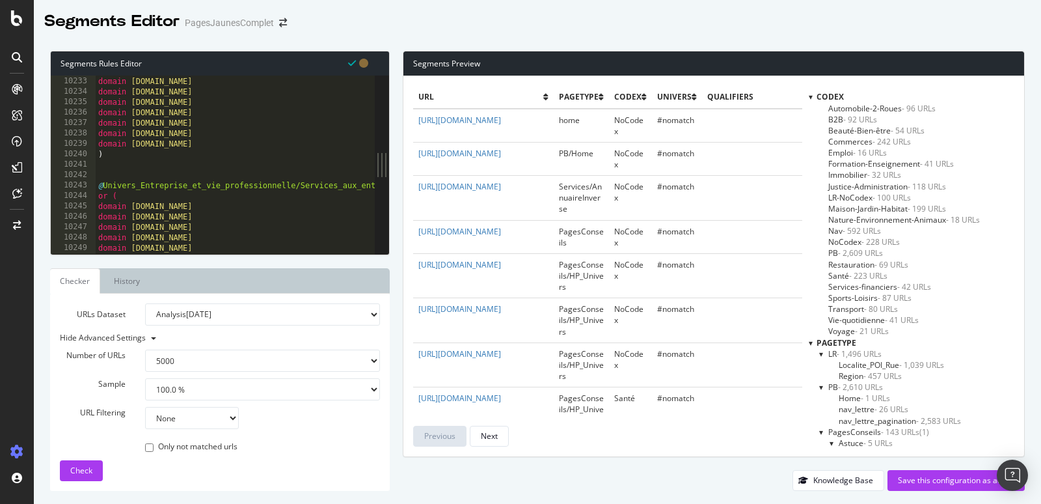
scroll to position [19736, 0]
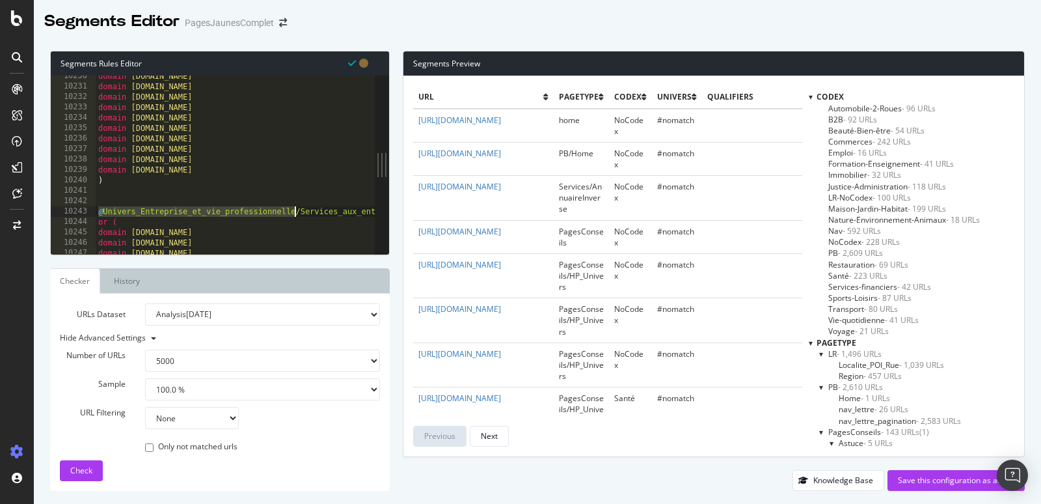
drag, startPoint x: 99, startPoint y: 209, endPoint x: 291, endPoint y: 207, distance: 192.6
click at [291, 207] on div "domain [DOMAIN_NAME] domain [DOMAIN_NAME] domain [DOMAIN_NAME] domain [DOMAIN_N…" at bounding box center [321, 171] width 450 height 201
type textarea "@Univers_Entreprise_et_vie_professionnelle/Services_aux_entreprises"
click at [109, 198] on div "domain [DOMAIN_NAME] domain [DOMAIN_NAME] domain [DOMAIN_NAME] domain [DOMAIN_N…" at bounding box center [321, 171] width 450 height 201
paste textarea "@Univers_Entreprise_et_vie_professionnell"
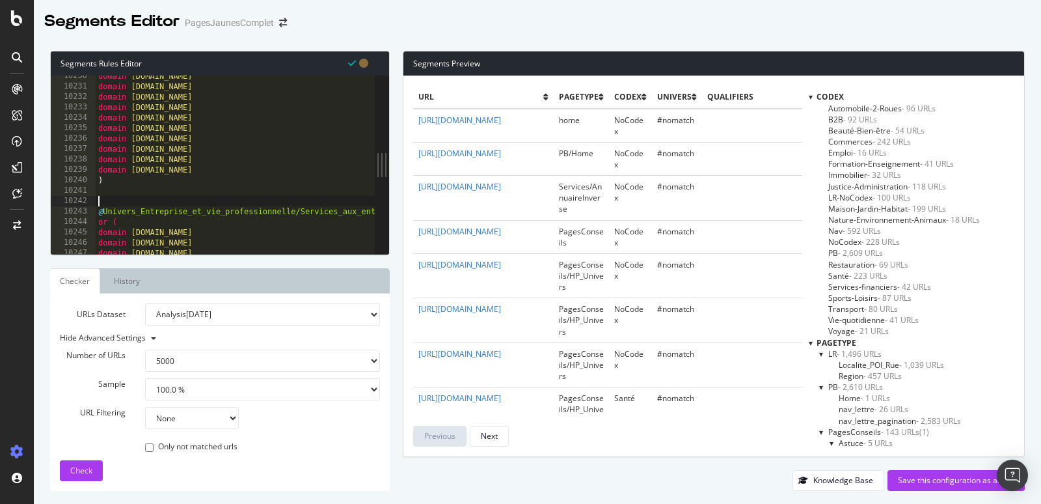
type textarea "@Univers_Entreprise_et_vie_professionnell"
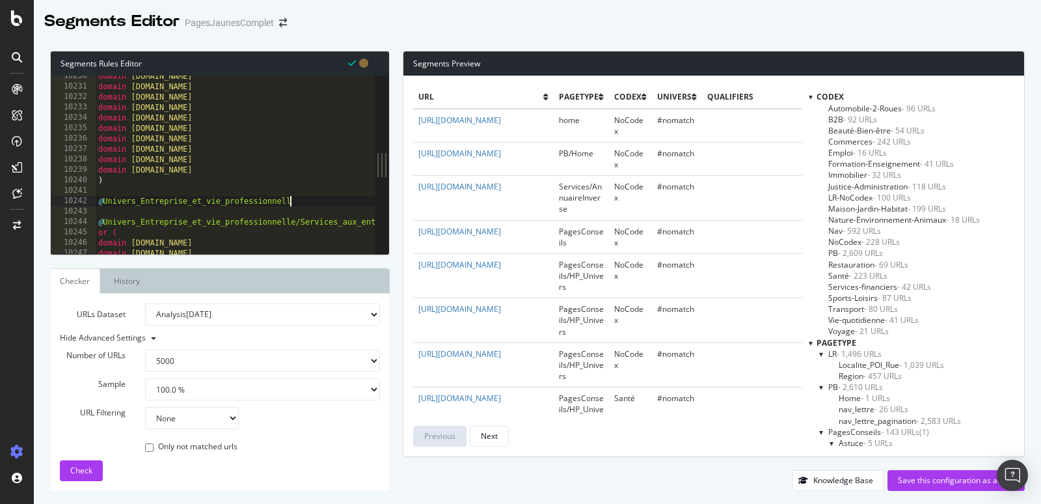
click at [299, 201] on div "domain [DOMAIN_NAME] domain [DOMAIN_NAME] domain [DOMAIN_NAME] domain [DOMAIN_N…" at bounding box center [321, 171] width 450 height 201
type textarea "@Univers_Entreprise_et_vie_professionnelle"
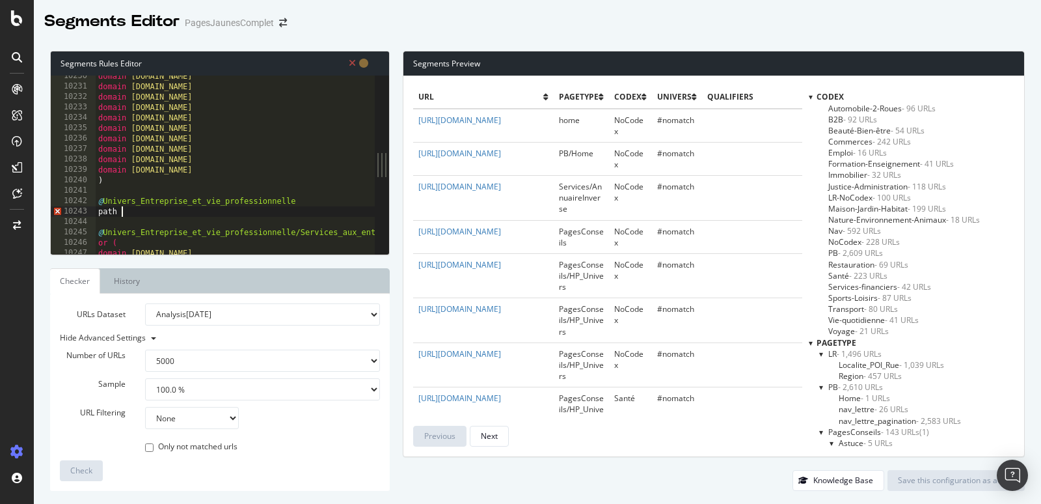
scroll to position [0, 1]
paste textarea "@Univers_Entreprise_et_vie_professionnell"
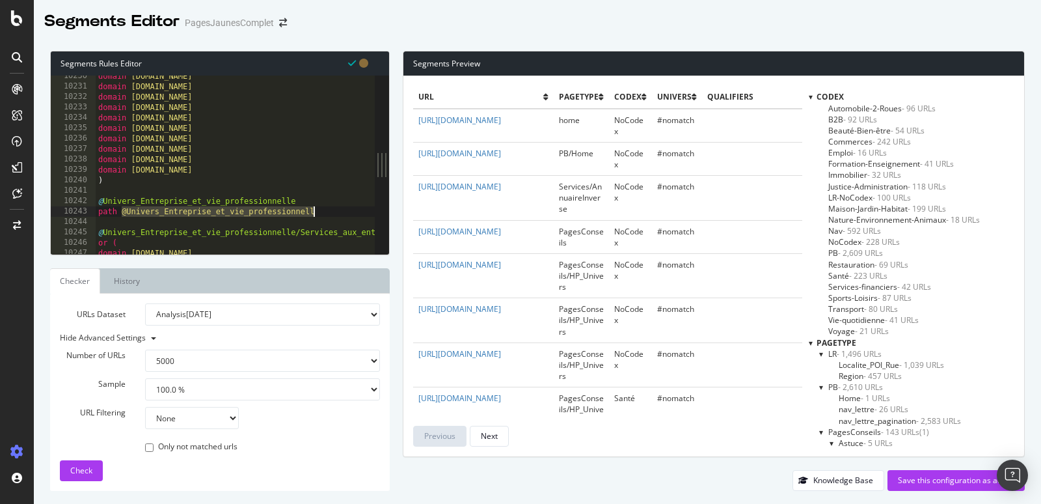
drag, startPoint x: 121, startPoint y: 211, endPoint x: 314, endPoint y: 209, distance: 192.6
click at [314, 209] on div "domain [DOMAIN_NAME] domain [DOMAIN_NAME] domain [DOMAIN_NAME] domain [DOMAIN_N…" at bounding box center [321, 171] width 450 height 201
click at [274, 198] on div "domain [DOMAIN_NAME] domain [DOMAIN_NAME] domain [DOMAIN_NAME] domain [DOMAIN_N…" at bounding box center [321, 171] width 450 height 201
drag, startPoint x: 316, startPoint y: 212, endPoint x: 122, endPoint y: 213, distance: 194.5
click at [122, 213] on div "domain [DOMAIN_NAME] domain [DOMAIN_NAME] domain [DOMAIN_NAME] domain [DOMAIN_N…" at bounding box center [321, 171] width 450 height 201
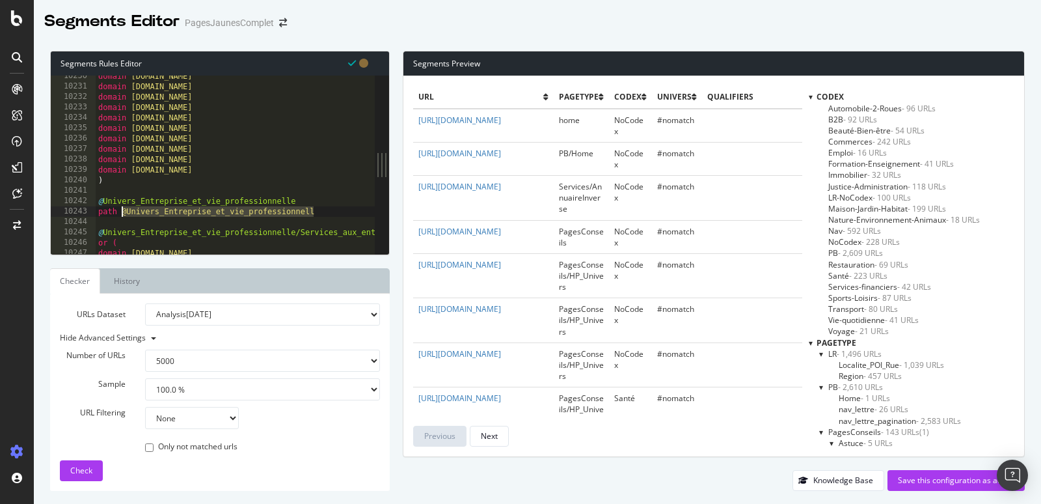
paste textarea "/pagesconseils/univers/services-et-administration"
click at [225, 206] on div "domain [DOMAIN_NAME] domain [DOMAIN_NAME] domain [DOMAIN_NAME] domain [DOMAIN_N…" at bounding box center [321, 171] width 450 height 201
click at [85, 467] on span "Check" at bounding box center [81, 470] width 22 height 11
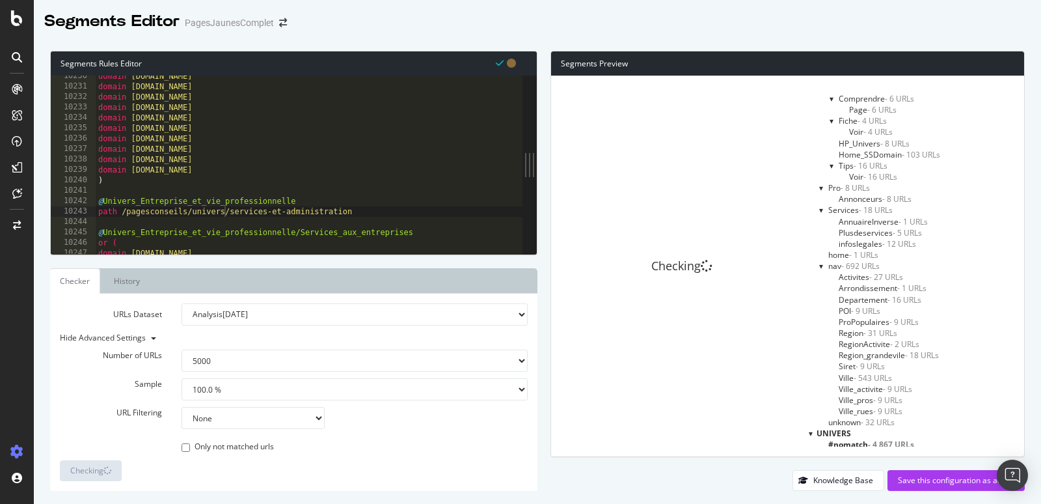
scroll to position [625, 0]
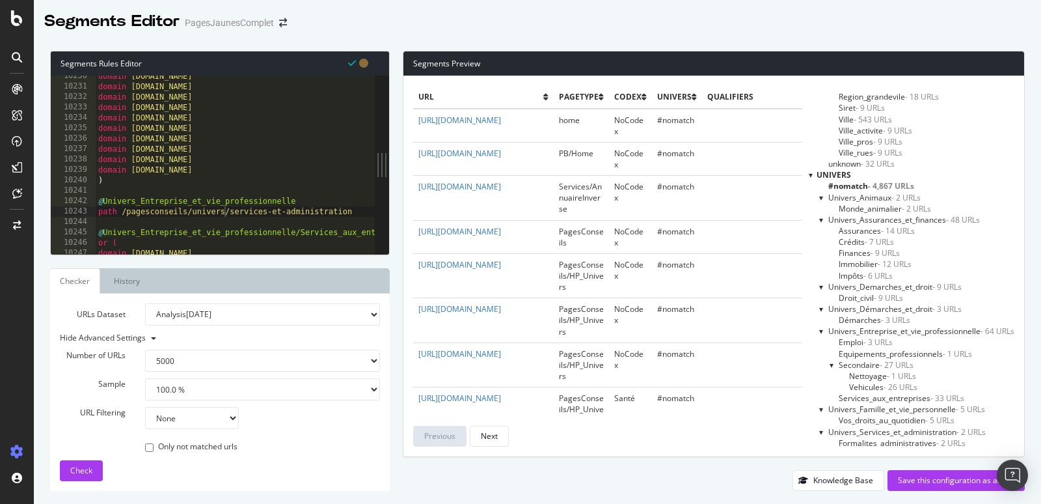
click at [822, 432] on div at bounding box center [821, 431] width 5 height 11
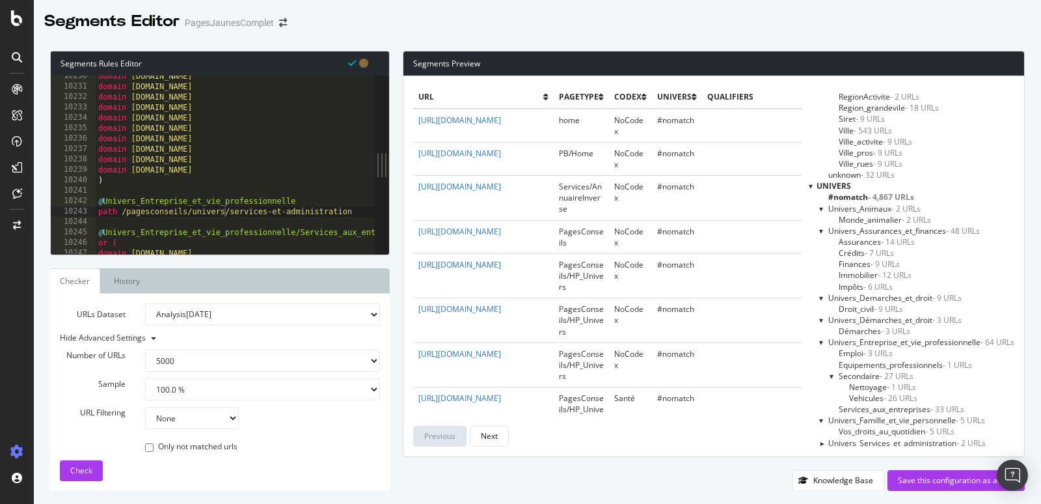
click at [820, 444] on div at bounding box center [821, 442] width 11 height 5
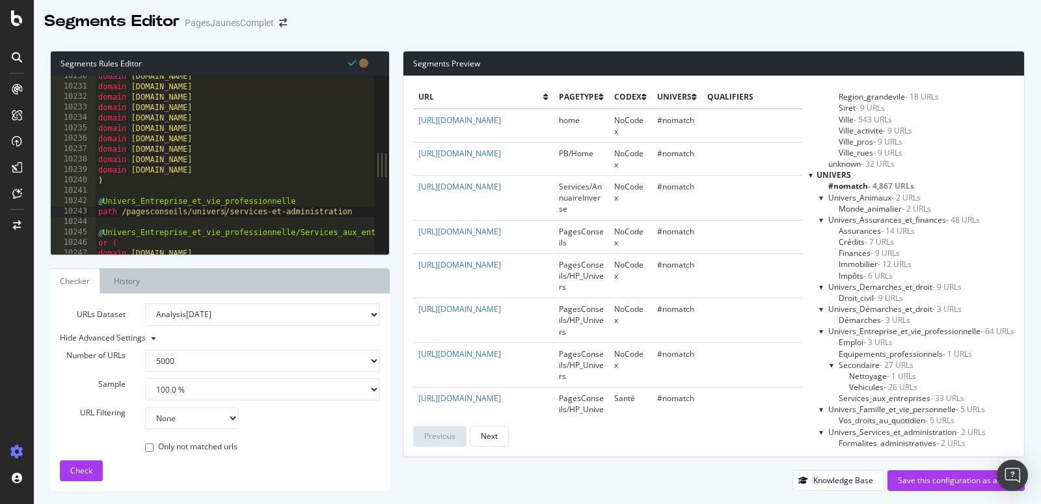
click at [867, 430] on span "Univers_Services_et_administration - 2 URLs" at bounding box center [906, 431] width 157 height 11
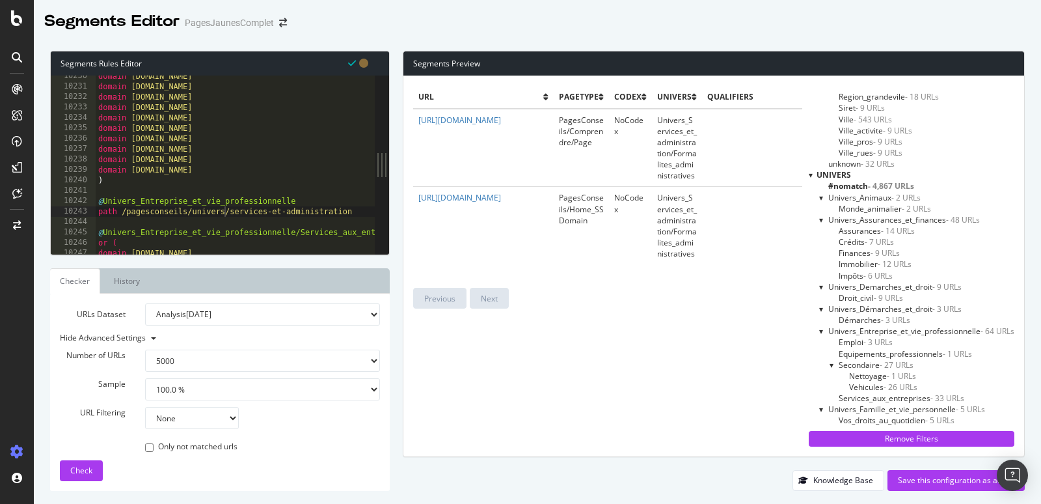
scroll to position [647, 0]
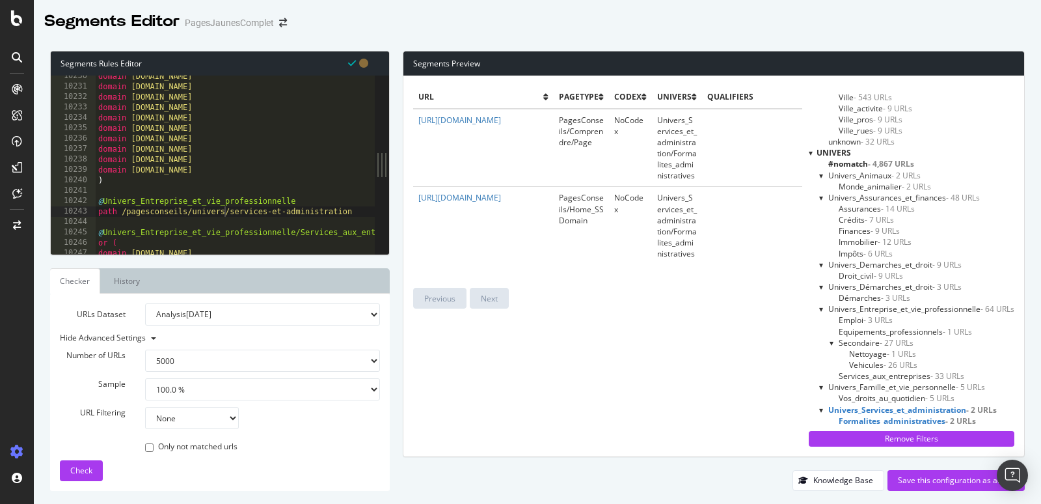
click at [863, 416] on span "Formalites_administratives - 2 URLs" at bounding box center [907, 420] width 137 height 11
click at [866, 407] on span "Univers_Services_et_administration - 2 URLs" at bounding box center [906, 409] width 157 height 11
click at [120, 212] on div "domain [DOMAIN_NAME] domain [DOMAIN_NAME] domain [DOMAIN_NAME] domain [DOMAIN_N…" at bounding box center [321, 171] width 450 height 201
click at [75, 468] on span "Check" at bounding box center [81, 470] width 22 height 11
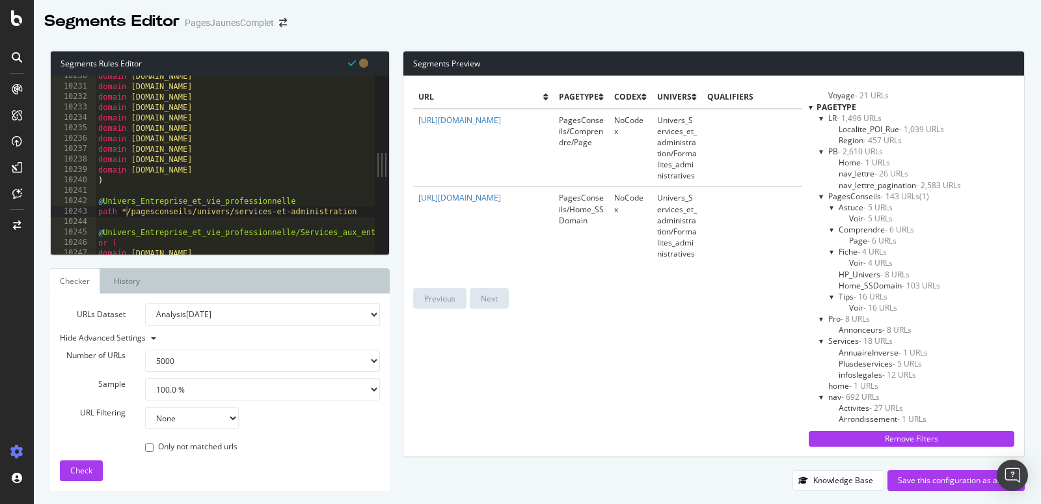
scroll to position [647, 0]
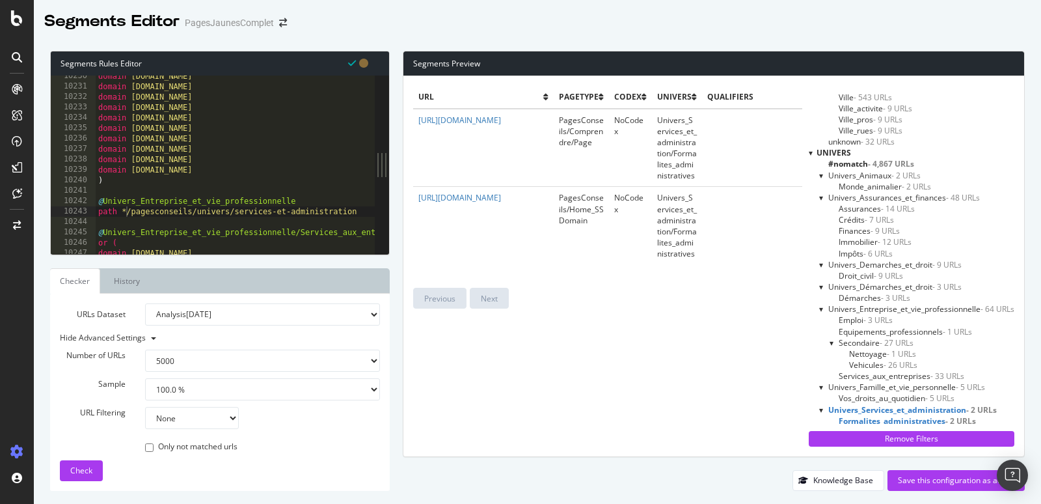
click at [127, 210] on div "domain [DOMAIN_NAME] domain [DOMAIN_NAME] domain [DOMAIN_NAME] domain [DOMAIN_N…" at bounding box center [321, 171] width 450 height 201
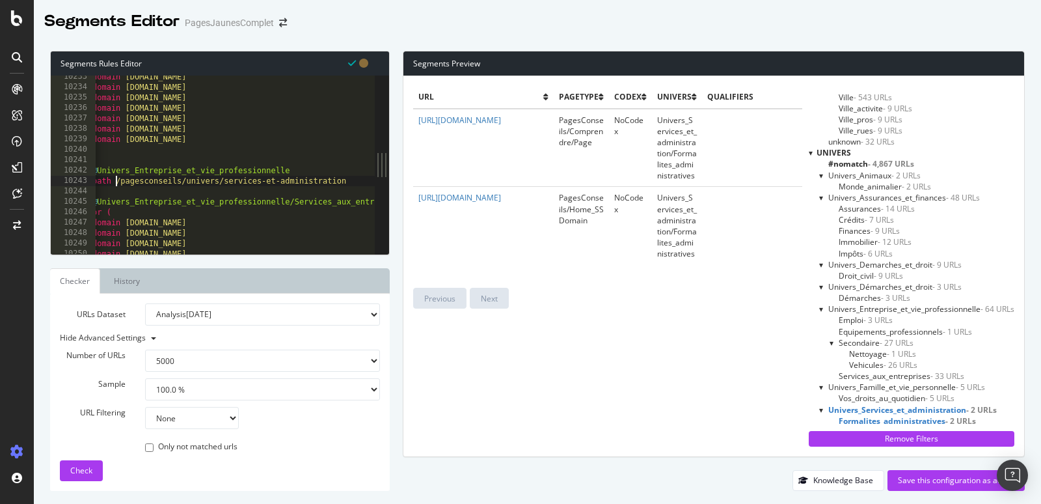
scroll to position [19738, 0]
click at [204, 175] on div "domain [DOMAIN_NAME] domain [DOMAIN_NAME] domain [DOMAIN_NAME] domain [DOMAIN_N…" at bounding box center [321, 167] width 450 height 201
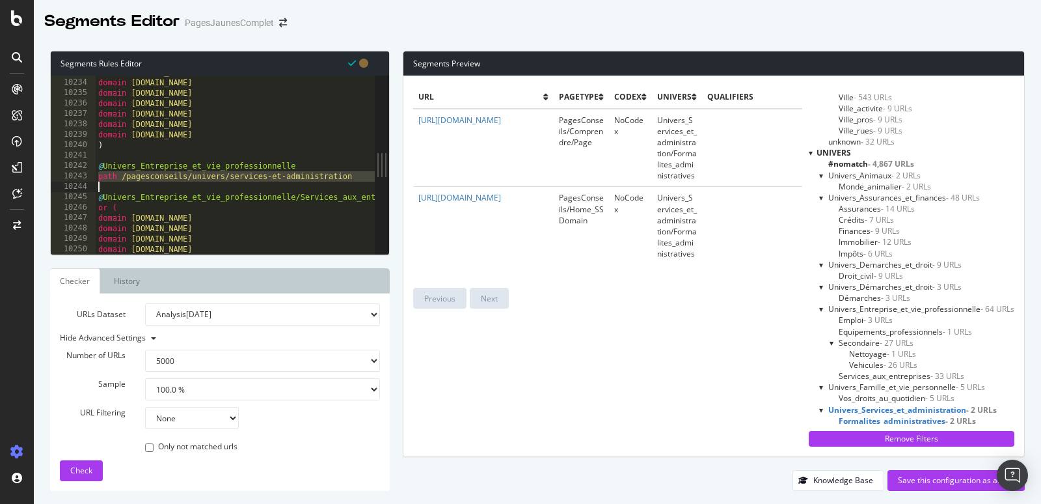
click at [201, 181] on div "domain [DOMAIN_NAME] domain [DOMAIN_NAME] domain [DOMAIN_NAME] domain [DOMAIN_N…" at bounding box center [321, 167] width 450 height 201
type textarea "path /pagesconseils/univers/services-et-administration"
drag, startPoint x: 355, startPoint y: 176, endPoint x: 92, endPoint y: 176, distance: 262.9
click at [92, 176] on div "path /pagesconseils/univers/services-et-administration 10233 10234 10235 10236 …" at bounding box center [213, 164] width 324 height 178
click at [357, 178] on div "domain [DOMAIN_NAME] domain [DOMAIN_NAME] domain [DOMAIN_NAME] domain [DOMAIN_N…" at bounding box center [321, 167] width 450 height 201
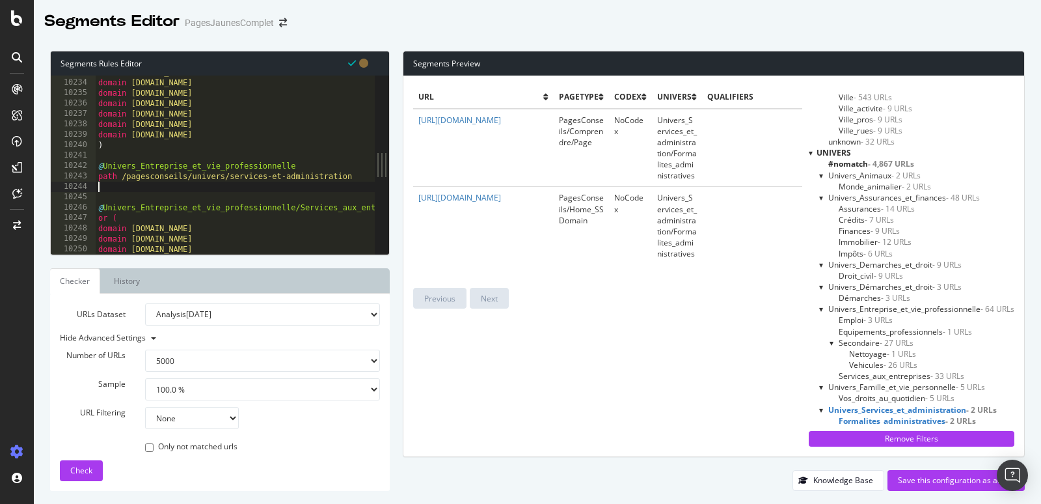
scroll to position [0, 0]
paste textarea "path /pagesconseils/univers/services-et-administration"
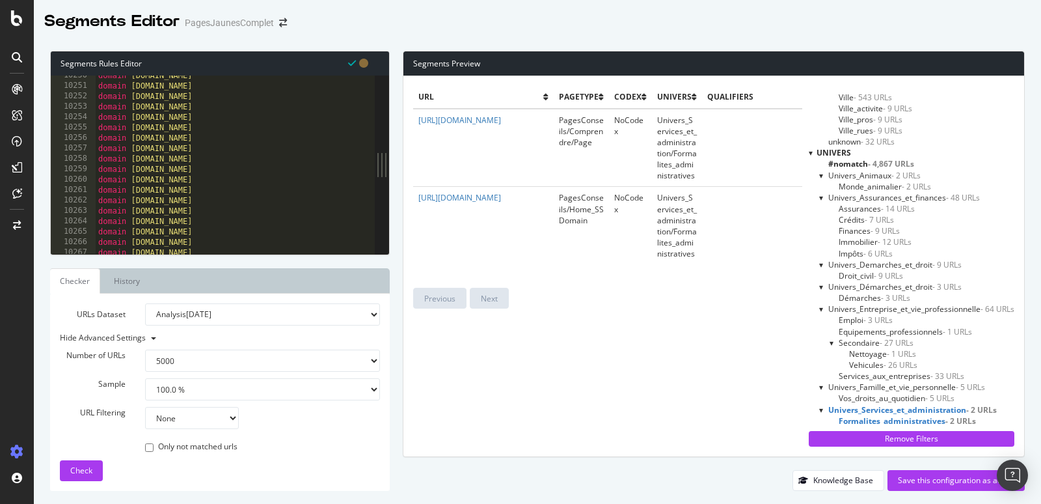
scroll to position [19743, 0]
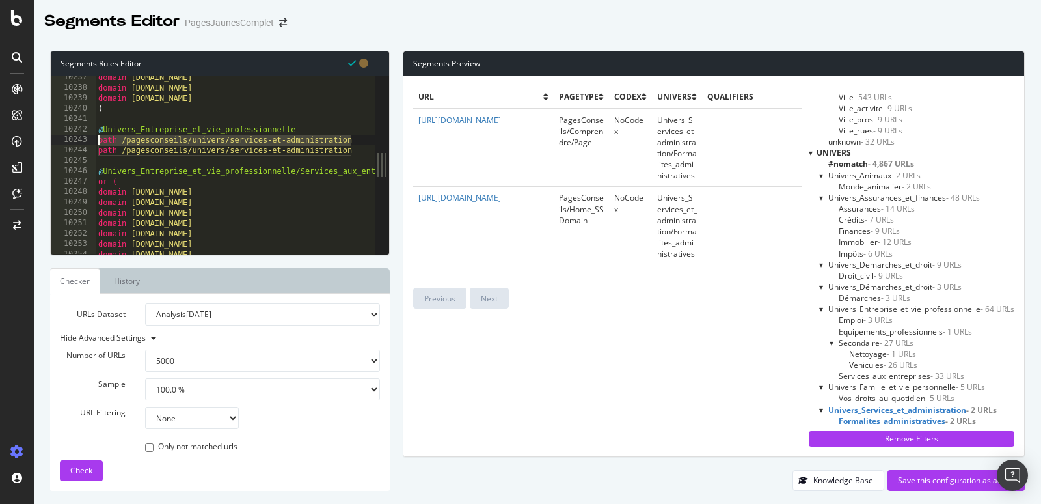
drag, startPoint x: 357, startPoint y: 140, endPoint x: 52, endPoint y: 140, distance: 305.2
click at [52, 140] on div "path /pagesconseils/univers/services-et-administration 10237 10238 10239 10240 …" at bounding box center [213, 164] width 324 height 178
click at [112, 142] on div "domain [DOMAIN_NAME] domain [DOMAIN_NAME] domain [DOMAIN_NAME] ) @ Univers_Entr…" at bounding box center [321, 172] width 450 height 201
drag, startPoint x: 124, startPoint y: 142, endPoint x: 355, endPoint y: 139, distance: 231.0
click at [355, 139] on div "domain [DOMAIN_NAME] domain [DOMAIN_NAME] domain [DOMAIN_NAME] ) @ Univers_Entr…" at bounding box center [321, 172] width 450 height 201
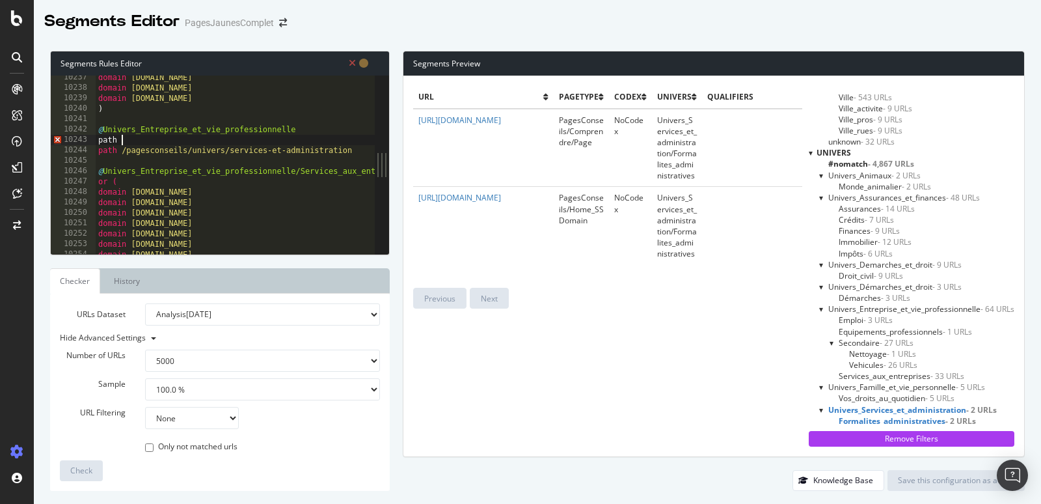
paste textarea "/pagesconseils/univers/vehicules-et-permis/vehicules"
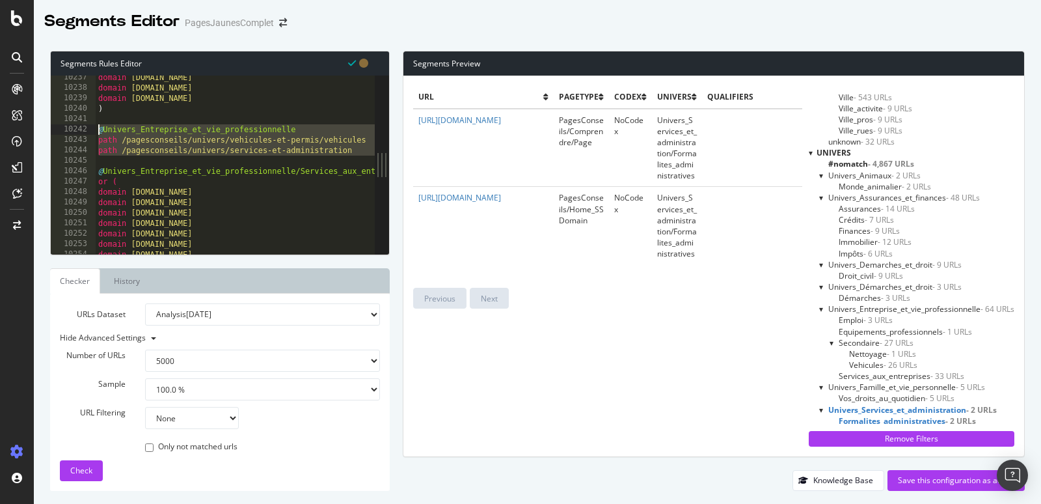
drag, startPoint x: 104, startPoint y: 163, endPoint x: 81, endPoint y: 129, distance: 40.6
click at [81, 129] on div "path /pagesconseils/univers/vehicules-et-permis/vehicules 10237 10238 10239 102…" at bounding box center [213, 164] width 324 height 178
type textarea "@Univers_Entreprise_et_vie_professionnelle path /pagesconseils/univers/vehicule…"
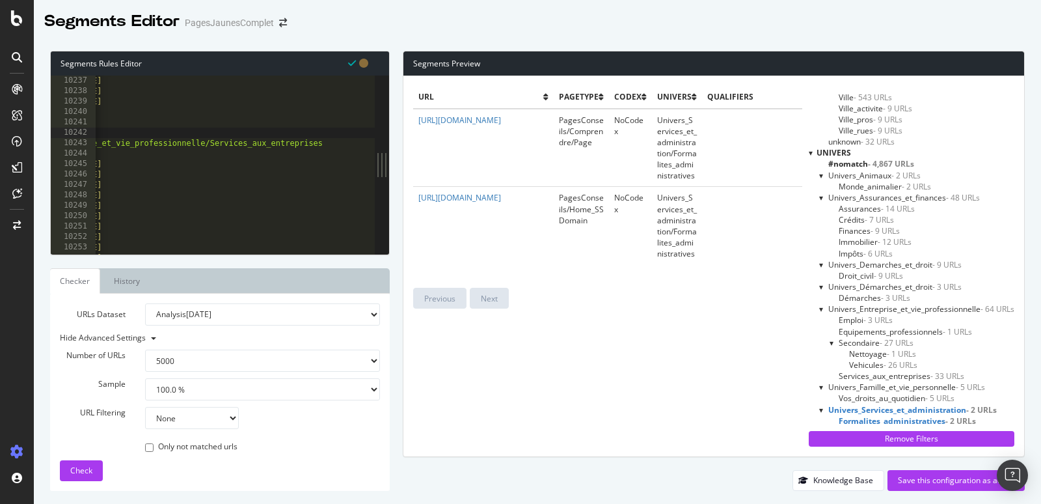
scroll to position [0, 90]
click at [329, 142] on div "domain [DOMAIN_NAME] domain [DOMAIN_NAME] domain [DOMAIN_NAME] domain [DOMAIN_N…" at bounding box center [230, 165] width 450 height 201
type textarea "@Univers_Entreprise_et_vie_professionnelle/Services_aux_entreprises"
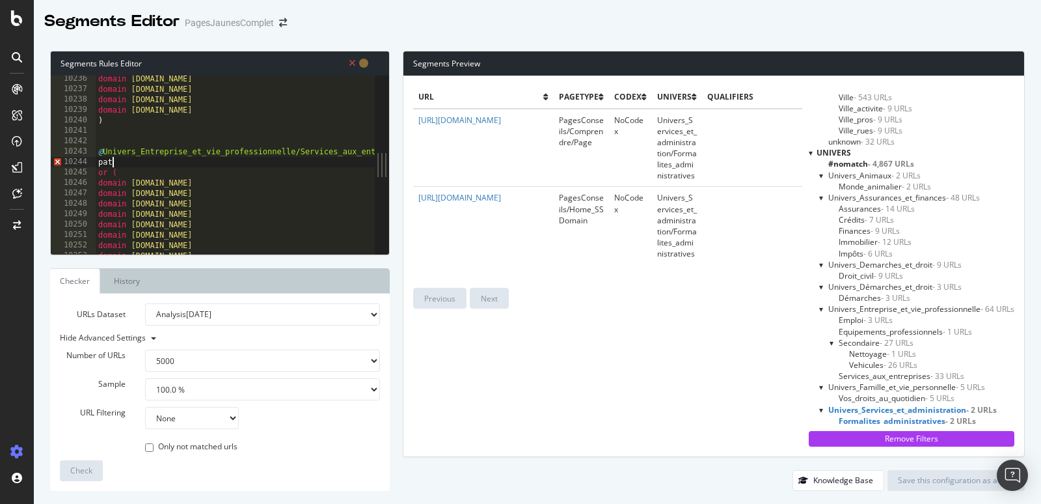
scroll to position [0, 0]
type textarea "p"
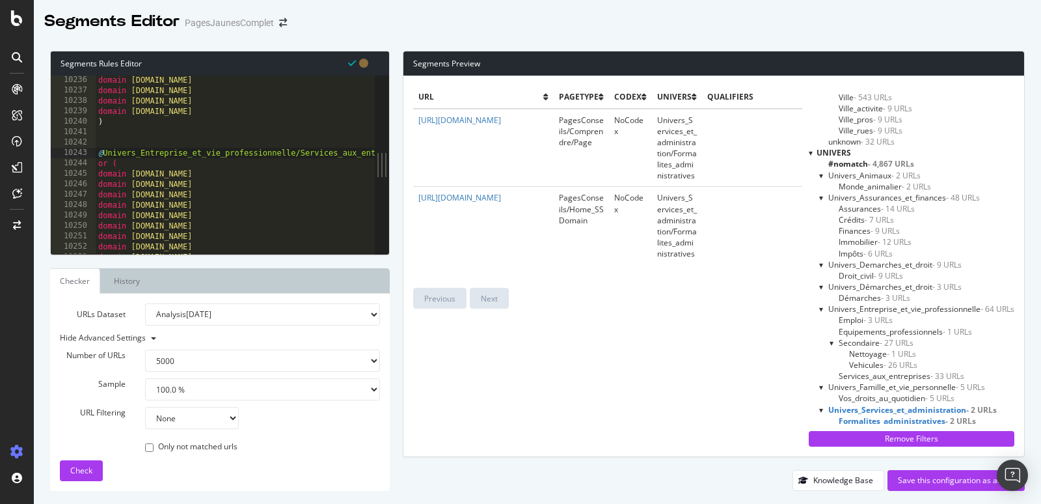
click at [871, 357] on span "Nettoyage - 1 URLs" at bounding box center [882, 353] width 67 height 11
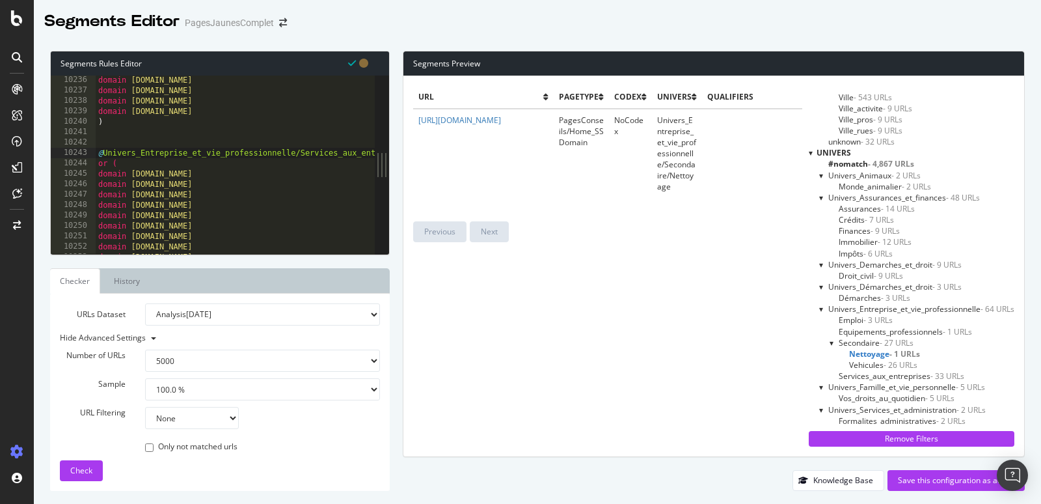
click at [871, 362] on span "Vehicules - 26 URLs" at bounding box center [883, 364] width 68 height 11
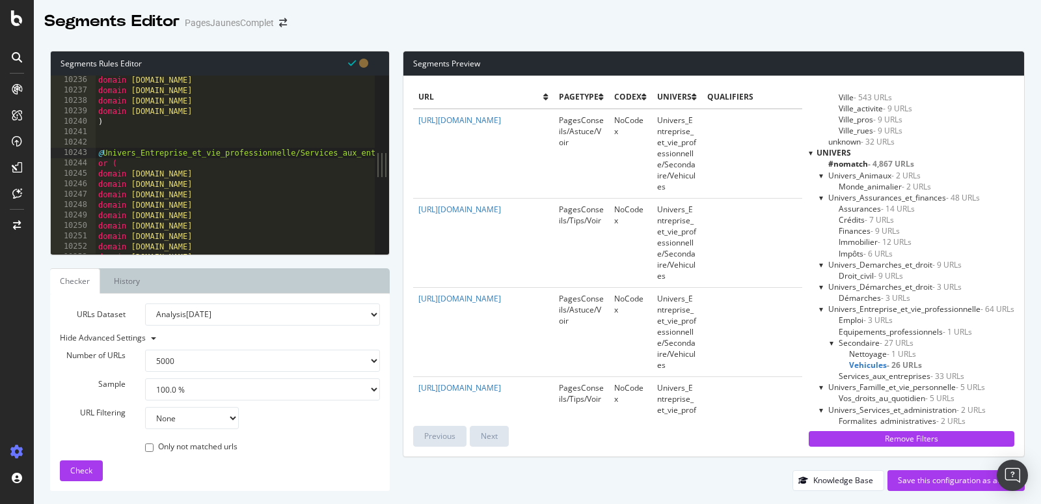
click at [871, 338] on span "Secondaire - 27 URLs" at bounding box center [876, 342] width 75 height 11
click at [861, 171] on span "Univers_Animaux - 2 URLs" at bounding box center [874, 175] width 92 height 11
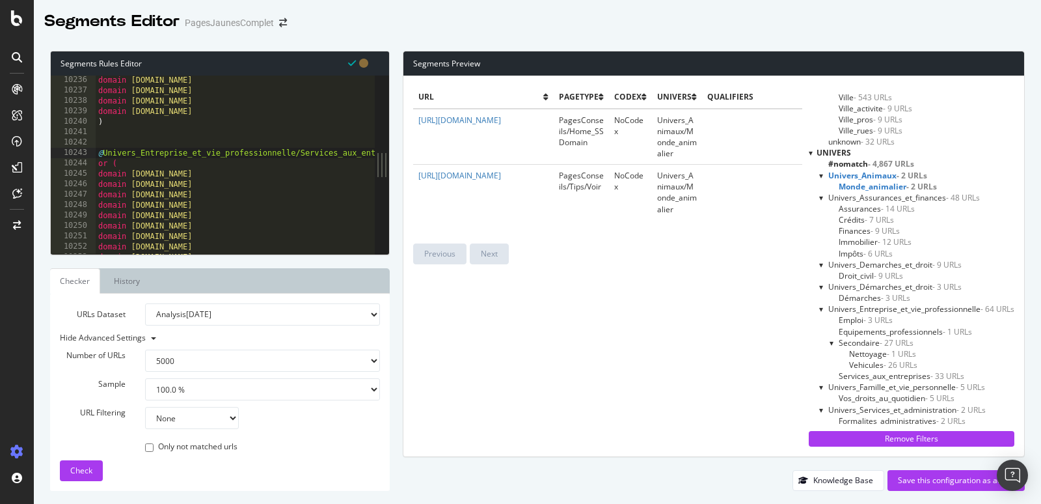
type textarea "or ("
click at [129, 165] on div "domain [DOMAIN_NAME] domain [DOMAIN_NAME] domain [DOMAIN_NAME] domain [DOMAIN_N…" at bounding box center [321, 175] width 450 height 201
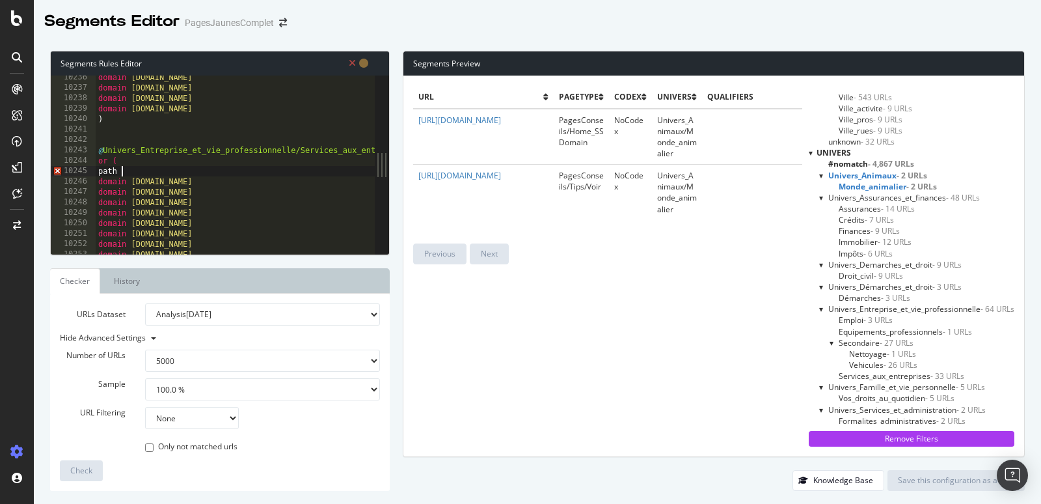
paste textarea "/pagesconseils/univers/entreprise-et-vie-professionnelle/services-aux-entrepris…"
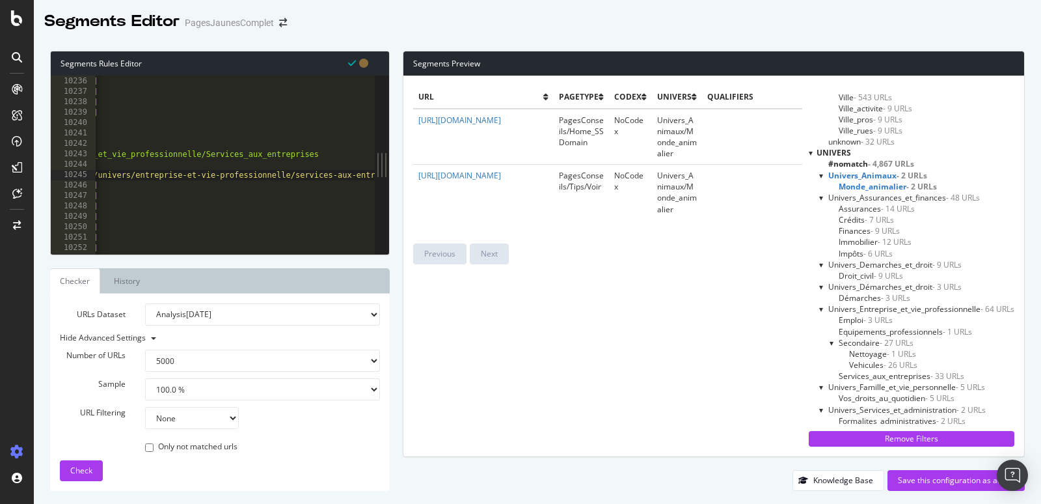
scroll to position [0, 121]
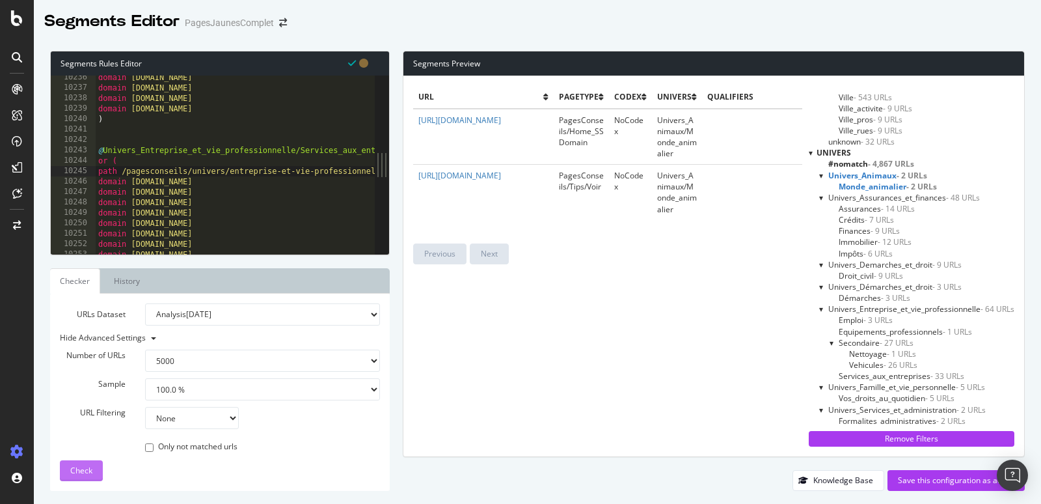
click at [74, 470] on span "Check" at bounding box center [81, 470] width 22 height 11
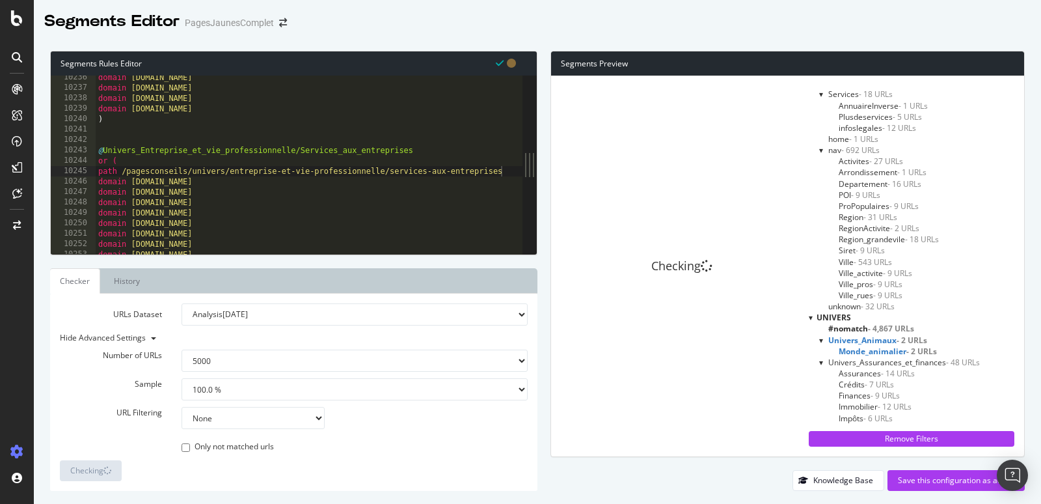
scroll to position [647, 0]
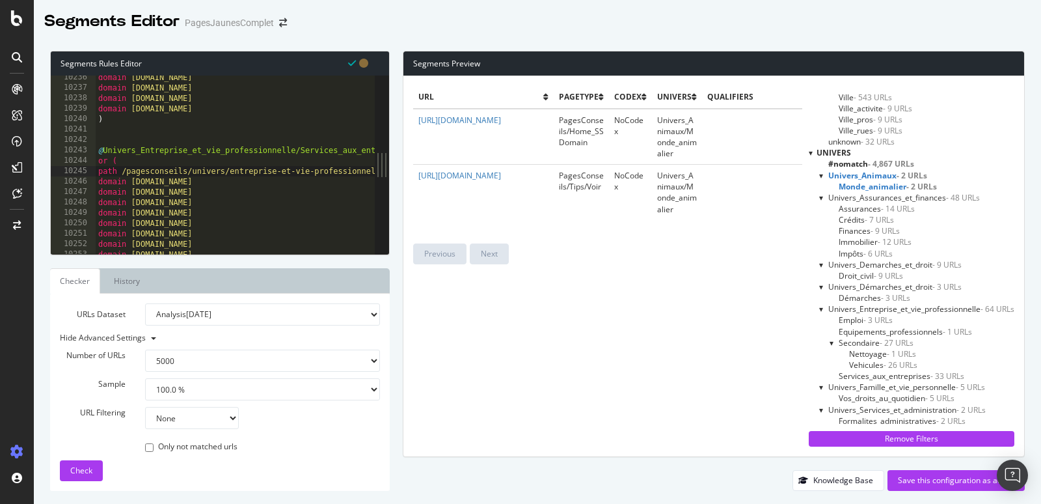
click at [875, 308] on span "Univers_Entreprise_et_vie_professionnelle - 64 URLs" at bounding box center [921, 308] width 186 height 11
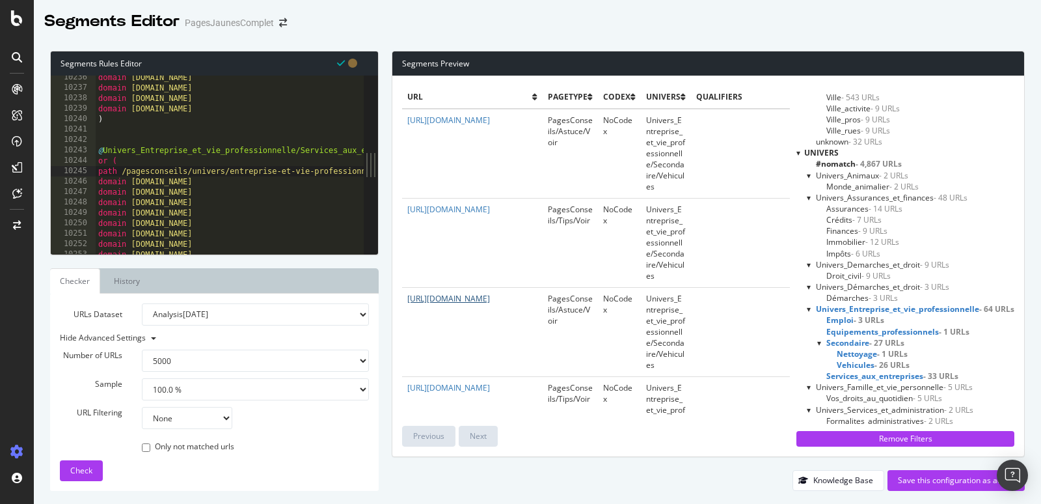
scroll to position [341, 0]
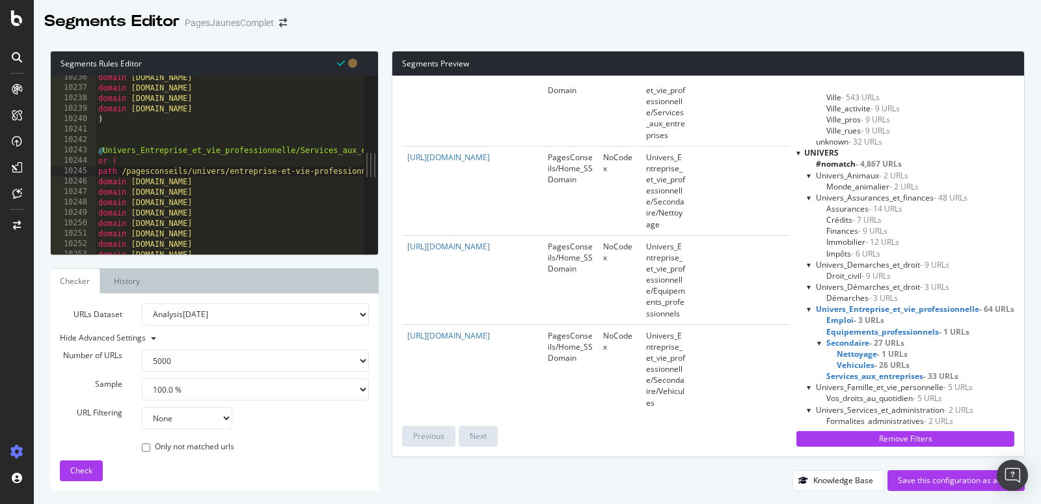
click at [908, 327] on span "Equipements_professionnels - 1 URLs" at bounding box center [897, 331] width 143 height 11
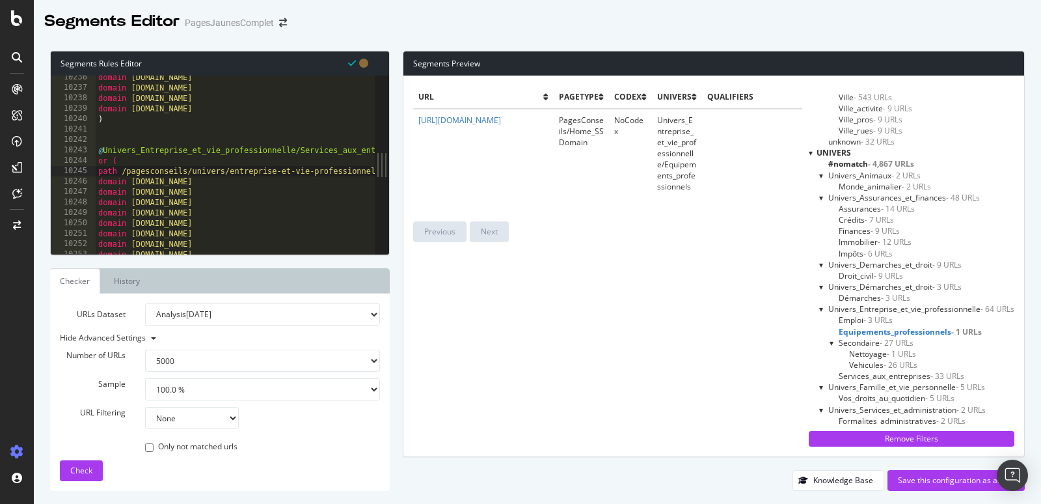
scroll to position [0, 0]
click at [860, 318] on span "Emploi - 3 URLs" at bounding box center [866, 319] width 54 height 11
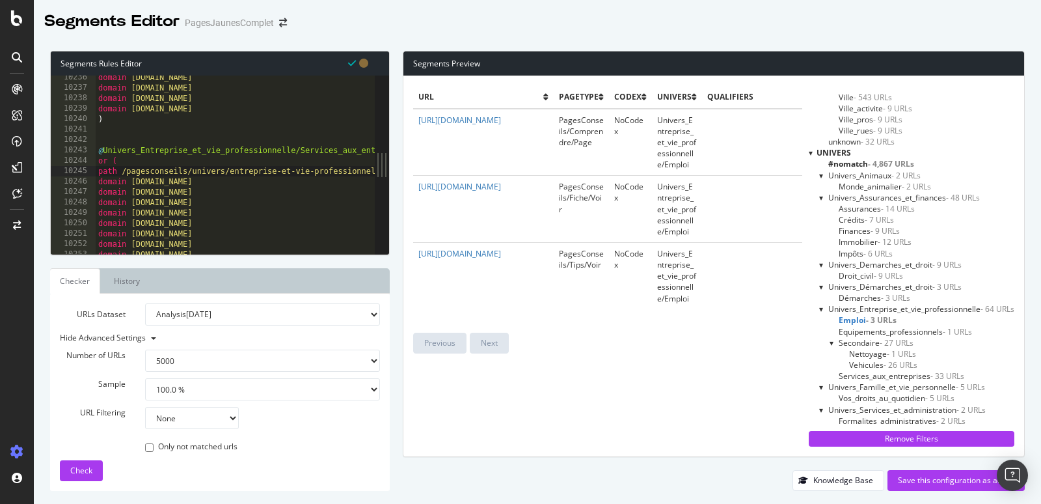
click at [865, 372] on span "Services_aux_entreprises - 33 URLs" at bounding box center [902, 375] width 126 height 11
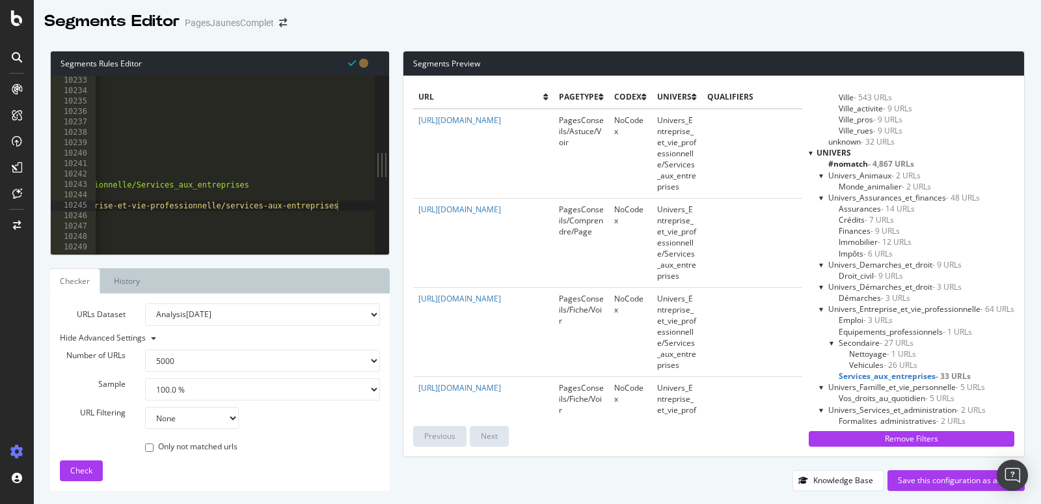
scroll to position [19738, 0]
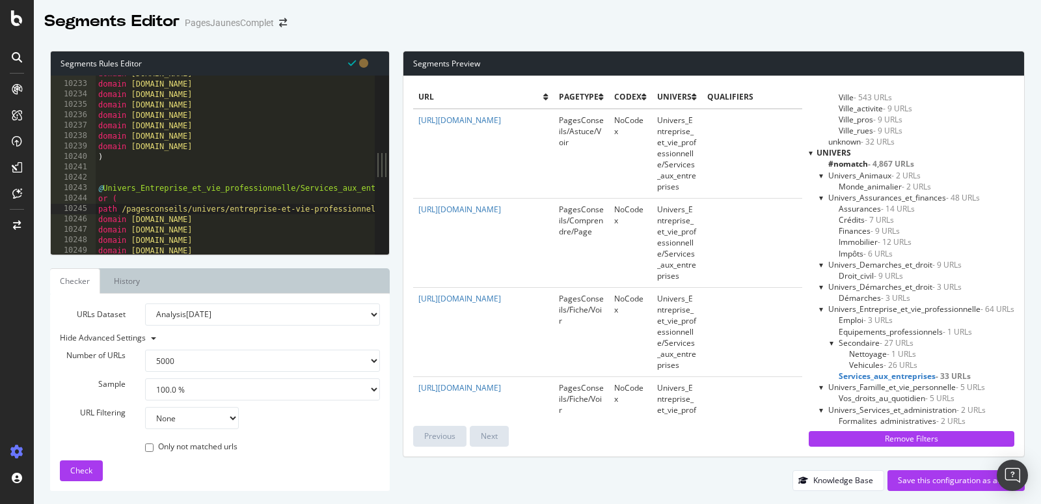
click at [222, 208] on div "domain [DOMAIN_NAME] domain [DOMAIN_NAME] domain [DOMAIN_NAME] domain [DOMAIN_N…" at bounding box center [321, 168] width 450 height 201
click at [207, 203] on div "domain [DOMAIN_NAME] domain [DOMAIN_NAME] domain [DOMAIN_NAME] domain [DOMAIN_N…" at bounding box center [321, 168] width 450 height 201
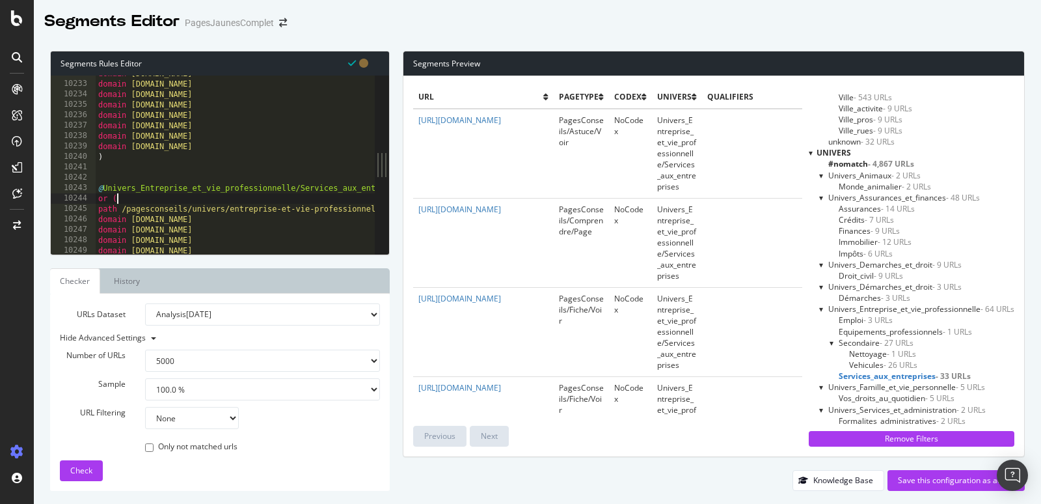
click at [206, 211] on div "domain [DOMAIN_NAME] domain [DOMAIN_NAME] domain [DOMAIN_NAME] domain [DOMAIN_N…" at bounding box center [321, 168] width 450 height 201
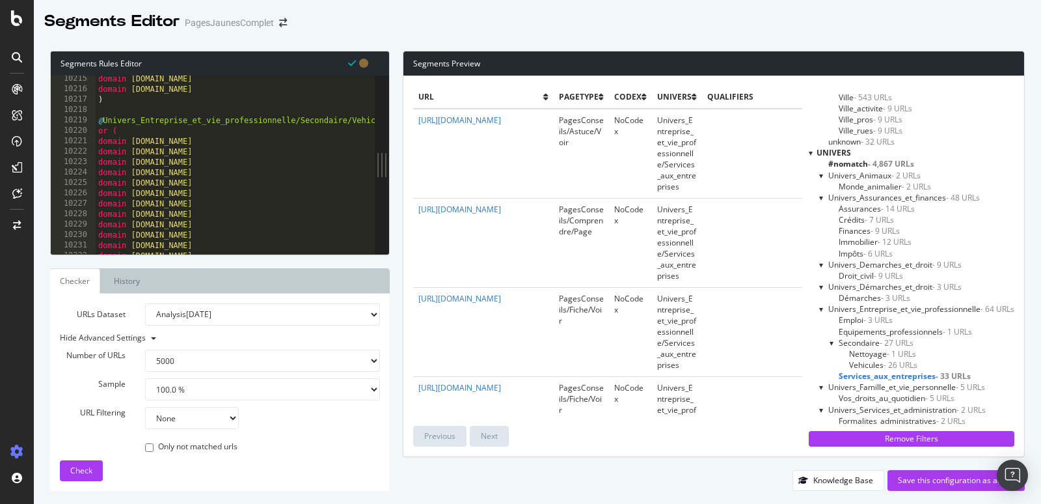
scroll to position [19703, 0]
click at [135, 136] on div "domain [DOMAIN_NAME] domain [DOMAIN_NAME] domain [DOMAIN_NAME] ) @ Univers_Entr…" at bounding box center [321, 170] width 450 height 201
type textarea "or ("
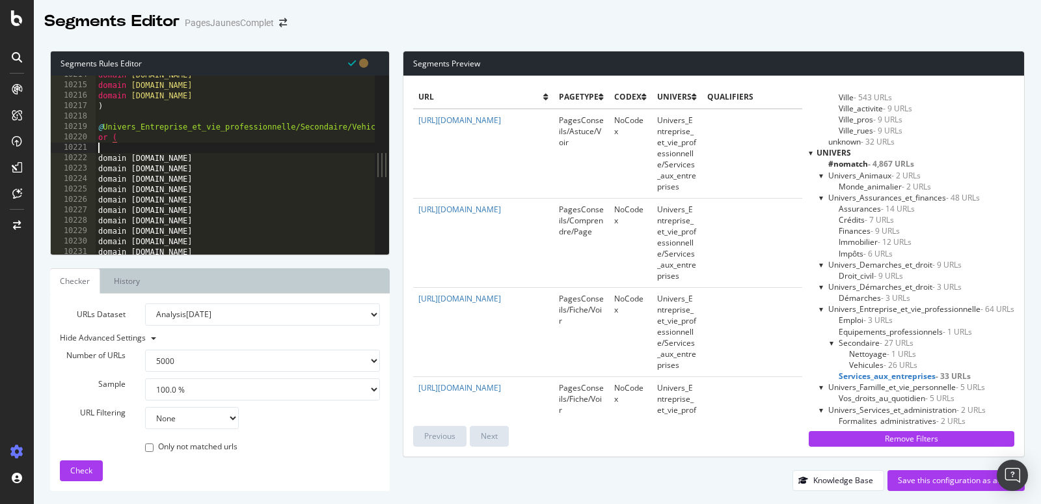
scroll to position [0, 0]
paste textarea "path /pagesconseils/univers/entreprise-et-vie-professionnelle/services-aux-entr…"
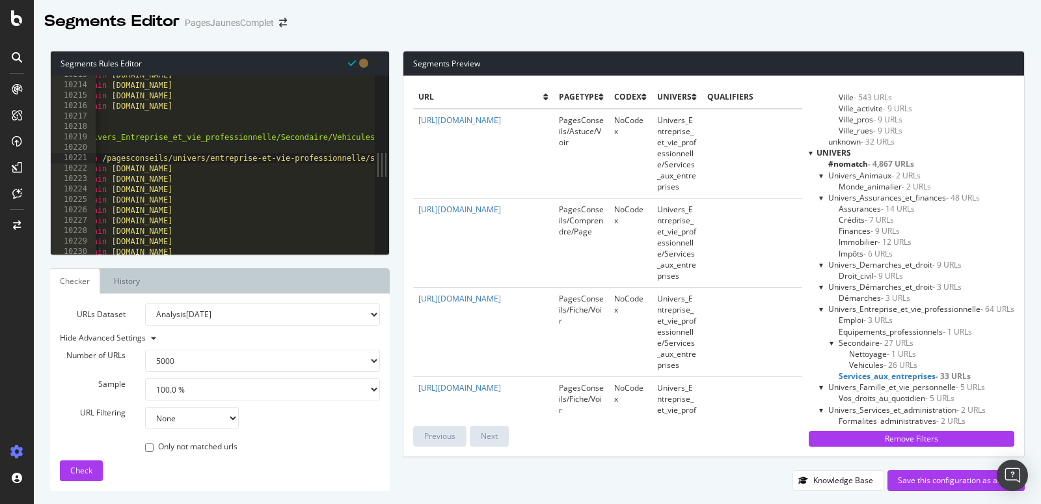
scroll to position [19700, 0]
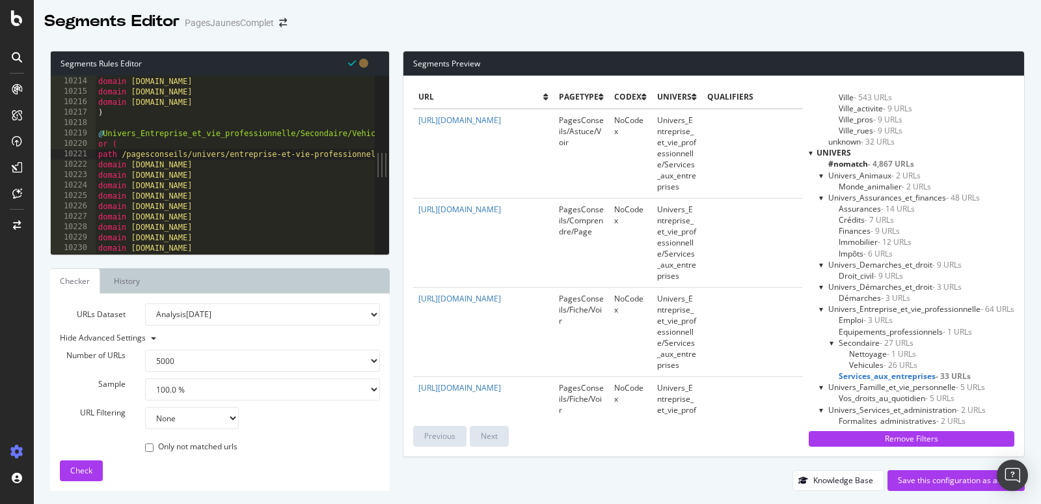
click at [210, 149] on div "domain [DOMAIN_NAME] domain [DOMAIN_NAME] domain [DOMAIN_NAME] domain [DOMAIN_N…" at bounding box center [321, 166] width 450 height 201
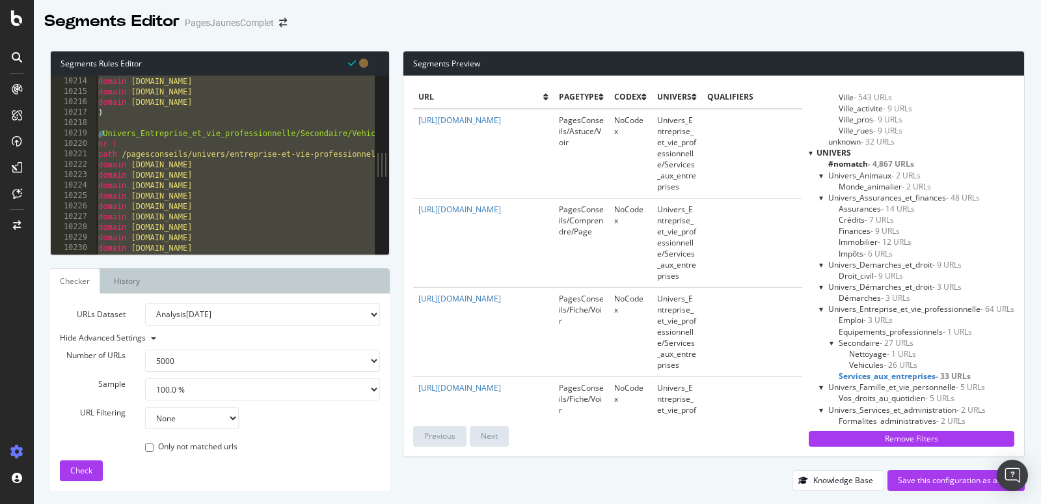
click at [163, 168] on div "domain [DOMAIN_NAME] domain [DOMAIN_NAME] domain [DOMAIN_NAME] domain [DOMAIN_N…" at bounding box center [321, 166] width 450 height 201
type textarea ")"
paste textarea "Cursor at row 11053"
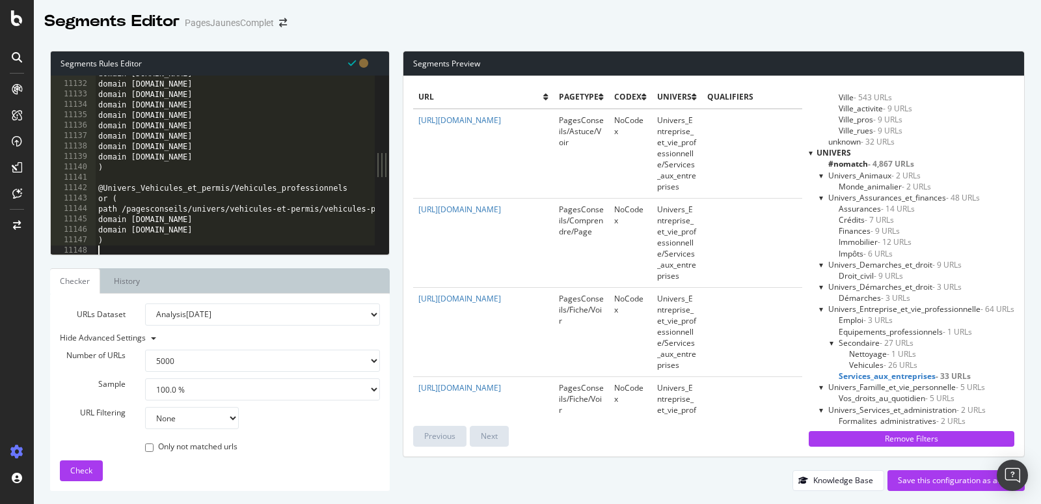
scroll to position [21140, 0]
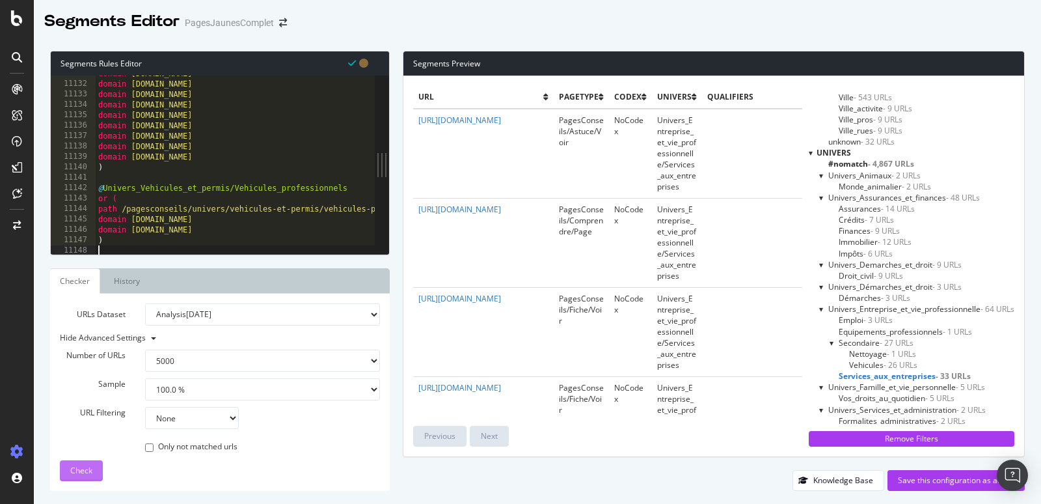
click at [70, 468] on span "Check" at bounding box center [81, 470] width 22 height 11
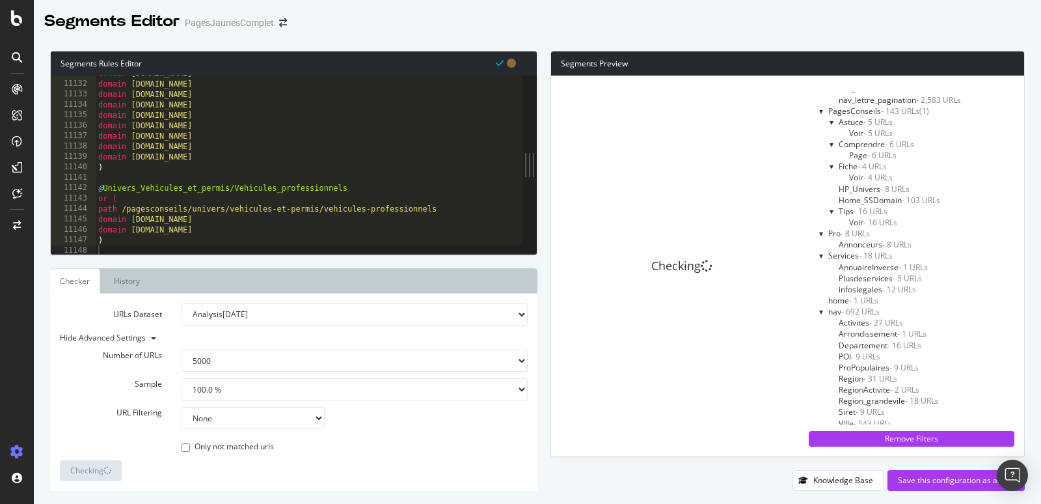
scroll to position [669, 0]
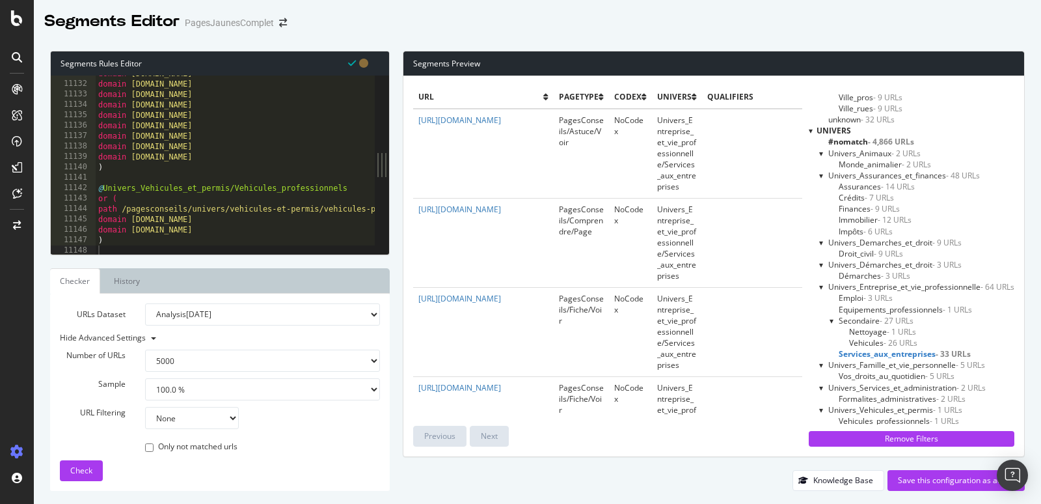
click at [871, 373] on span "Vos_droits_au_quotidien - 5 URLs" at bounding box center [897, 375] width 116 height 11
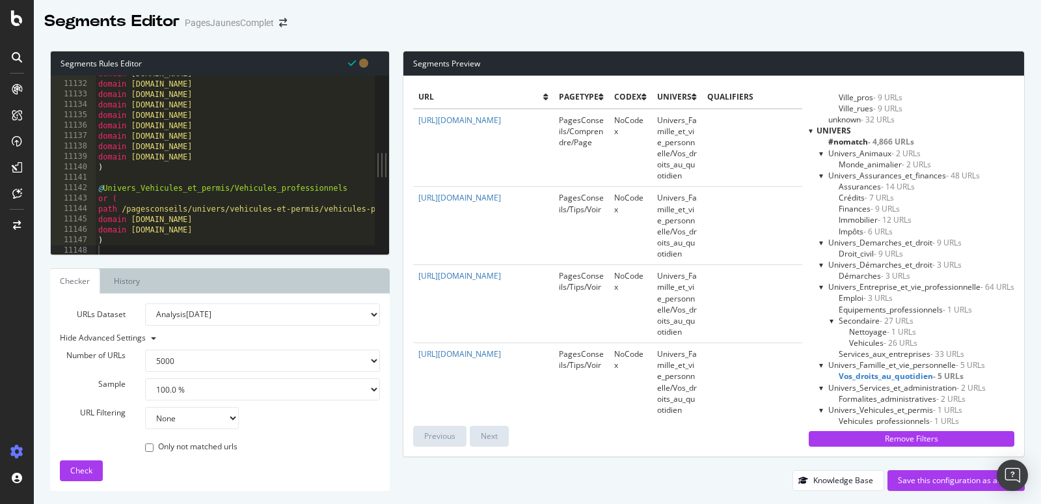
click at [874, 363] on span "Univers_Famille_et_vie_personnelle - 5 URLs" at bounding box center [906, 364] width 157 height 11
click at [874, 363] on span "Univers_Famille_et_vie_personnelle - 5 URLs" at bounding box center [912, 364] width 169 height 11
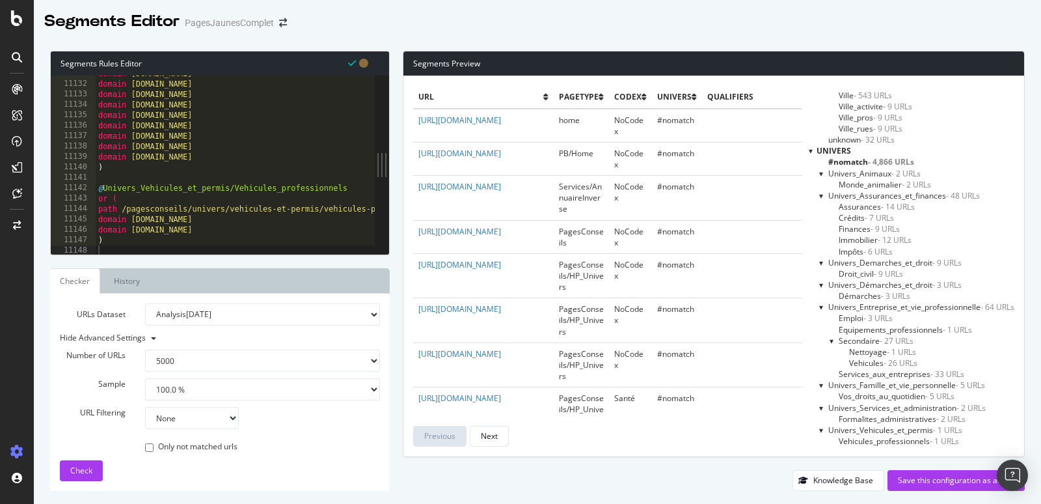
scroll to position [647, 0]
click at [852, 305] on span "Univers_Entreprise_et_vie_professionnelle - 64 URLs" at bounding box center [921, 308] width 186 height 11
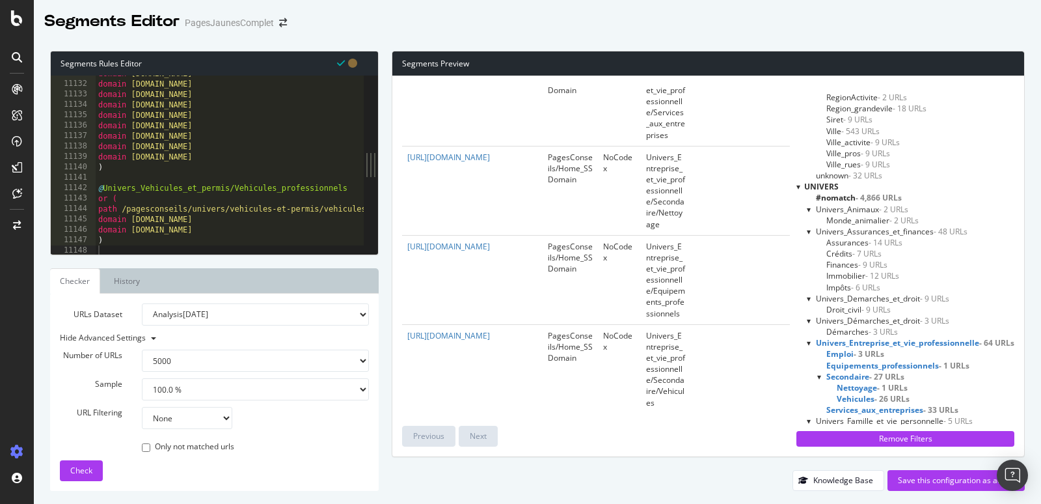
scroll to position [600, 0]
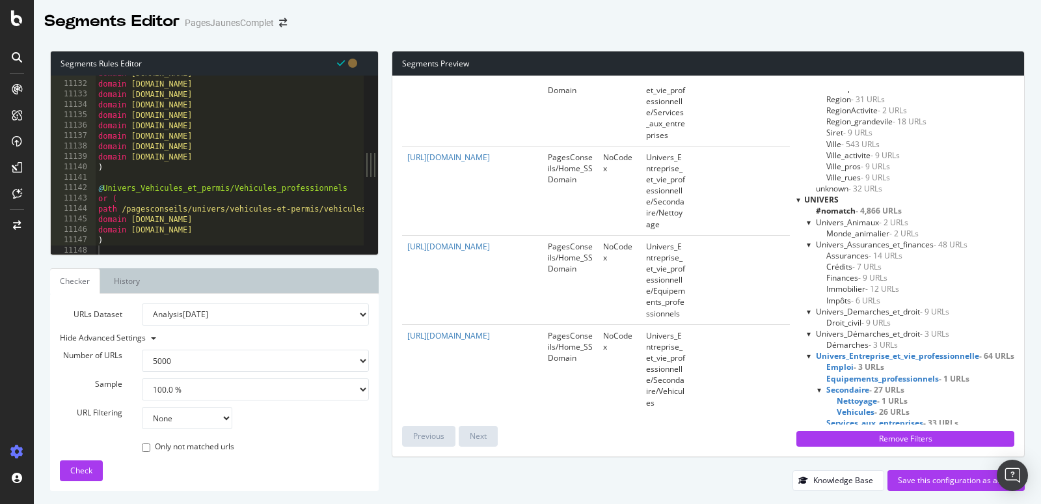
click at [862, 228] on span "Monde_animalier - 2 URLs" at bounding box center [872, 233] width 92 height 11
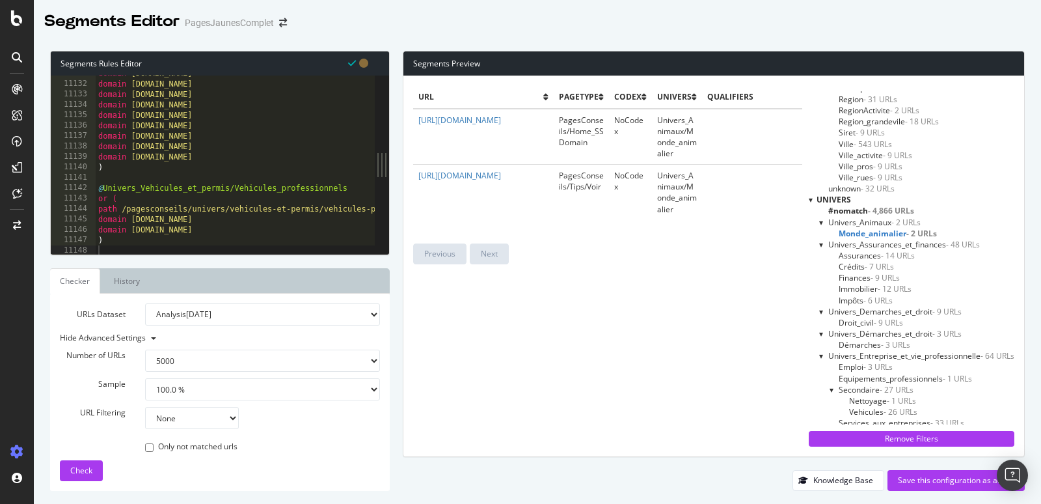
scroll to position [0, 0]
click at [858, 208] on span "#nomatch - 4,866 URLs" at bounding box center [871, 210] width 86 height 11
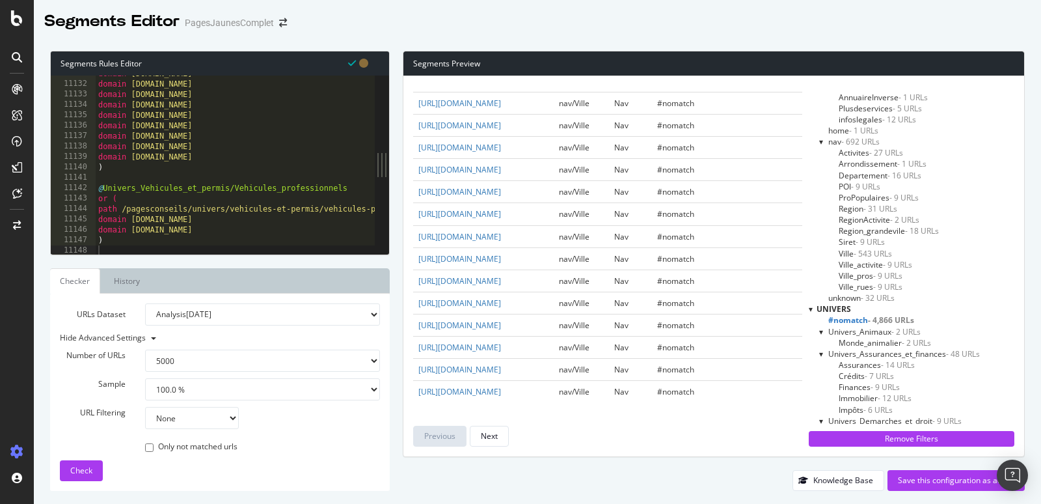
scroll to position [669, 0]
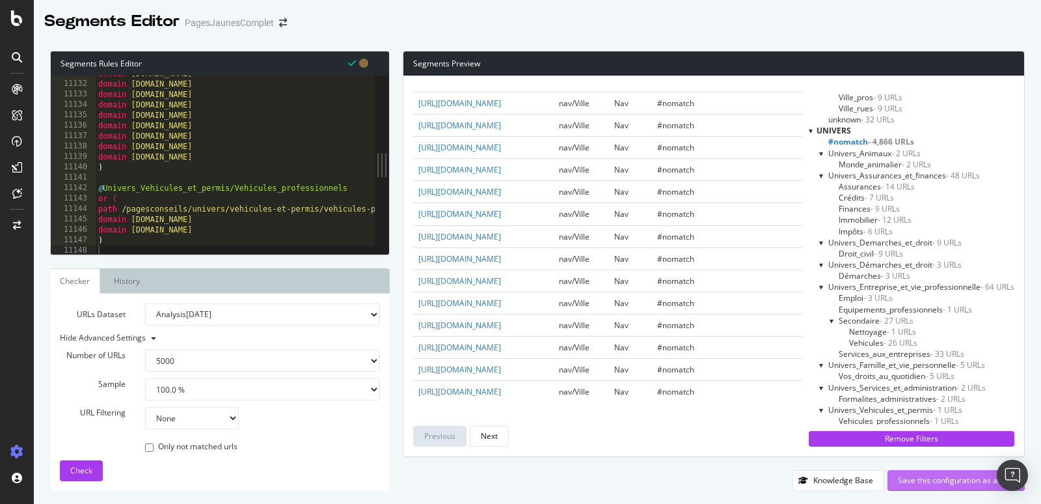
click at [916, 477] on div "Save this configuration as active" at bounding box center [956, 479] width 116 height 11
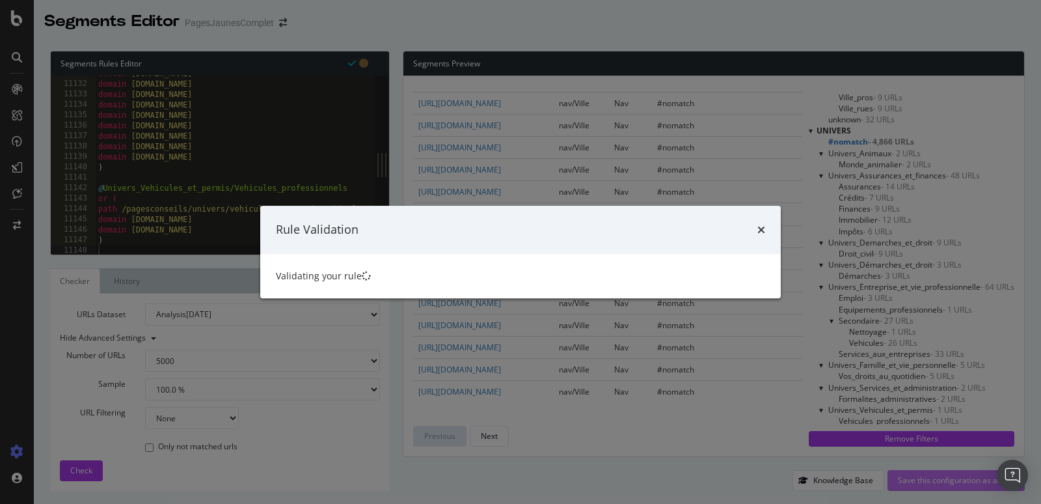
scroll to position [0, 0]
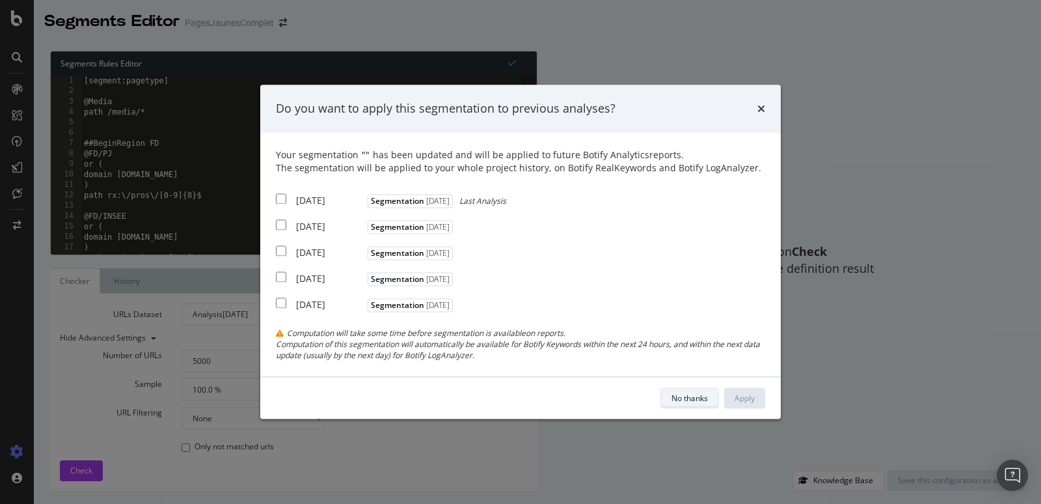
click at [683, 396] on div "No thanks" at bounding box center [689, 397] width 36 height 11
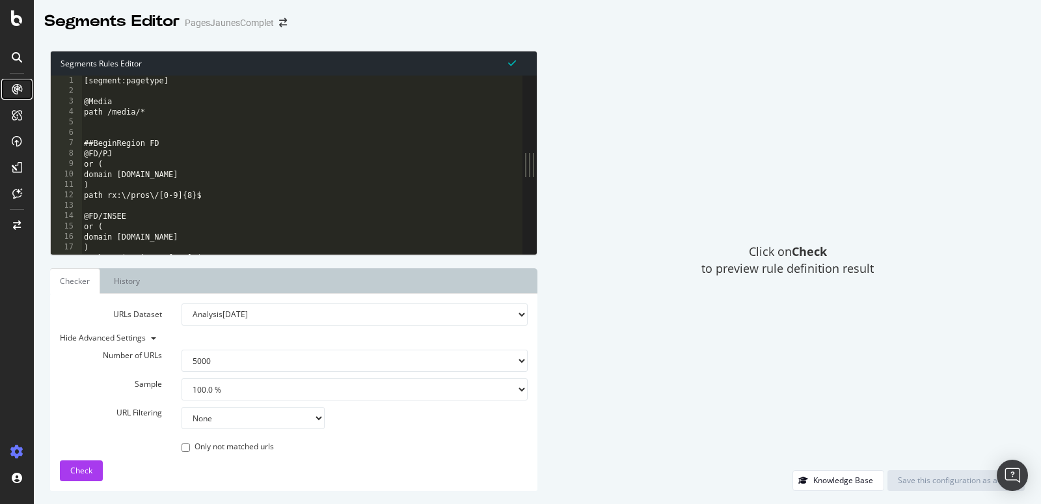
click at [16, 91] on icon at bounding box center [17, 89] width 10 height 10
